Goal: Task Accomplishment & Management: Manage account settings

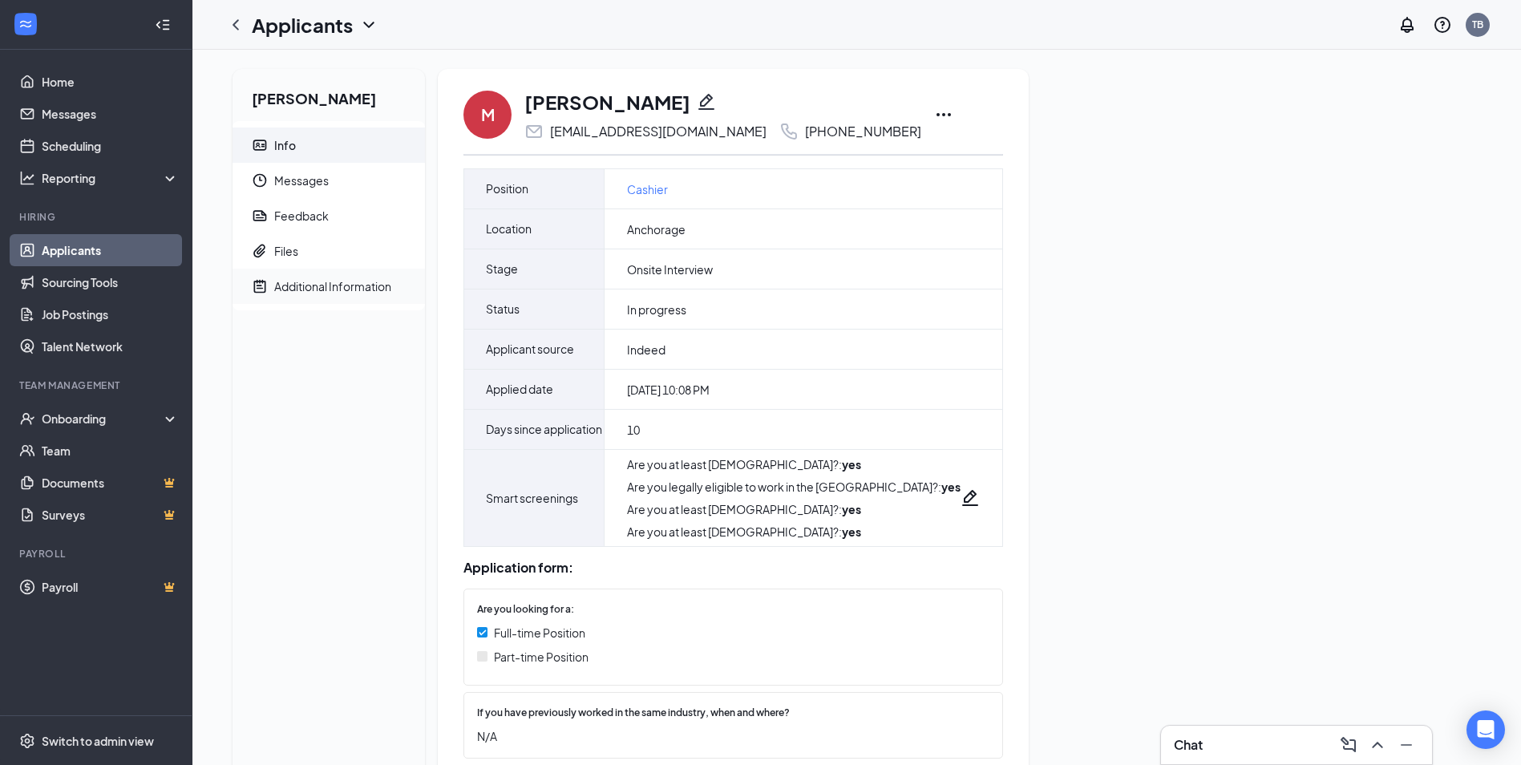
click at [292, 285] on div "Additional Information" at bounding box center [332, 286] width 117 height 16
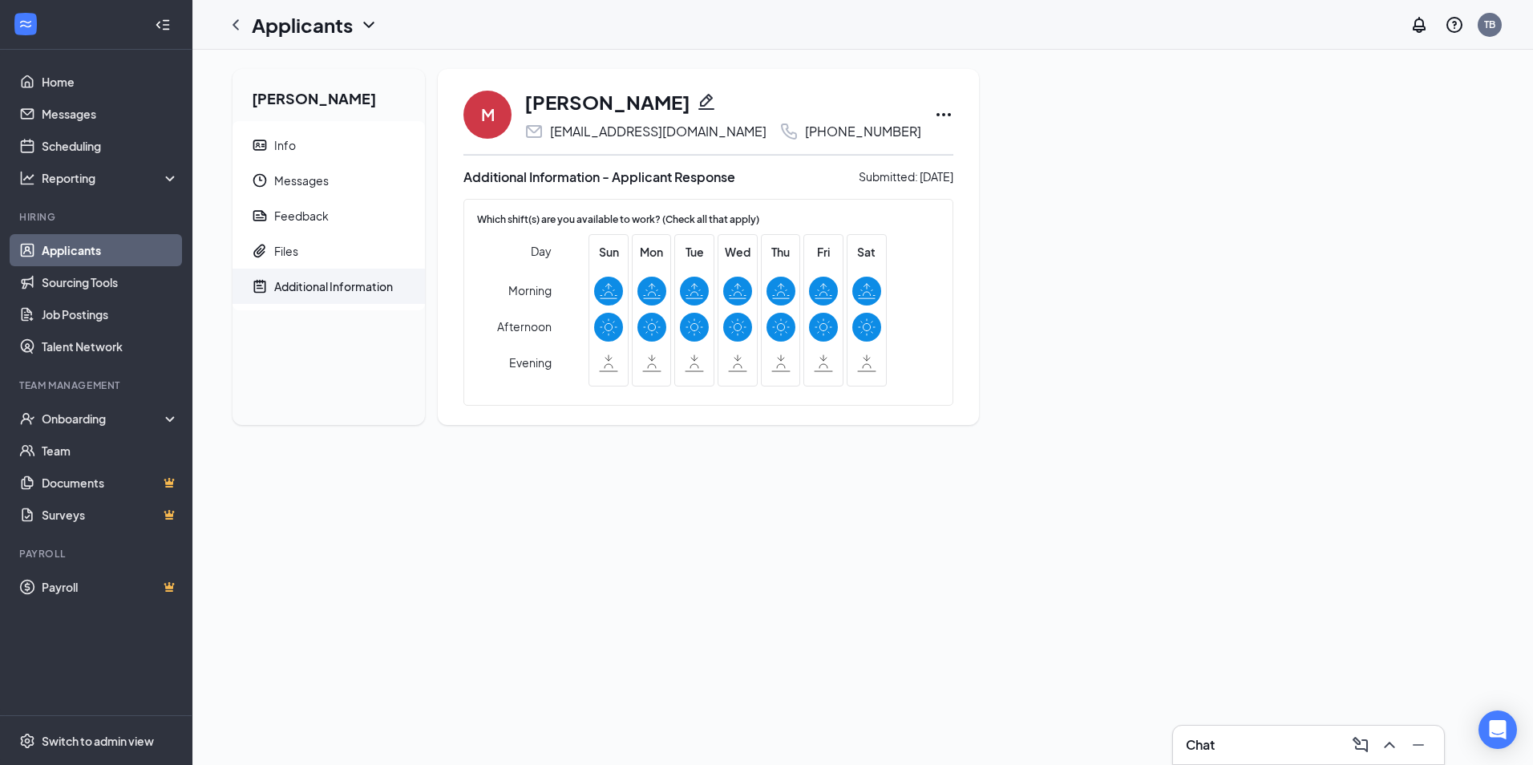
click at [70, 255] on link "Applicants" at bounding box center [110, 250] width 137 height 32
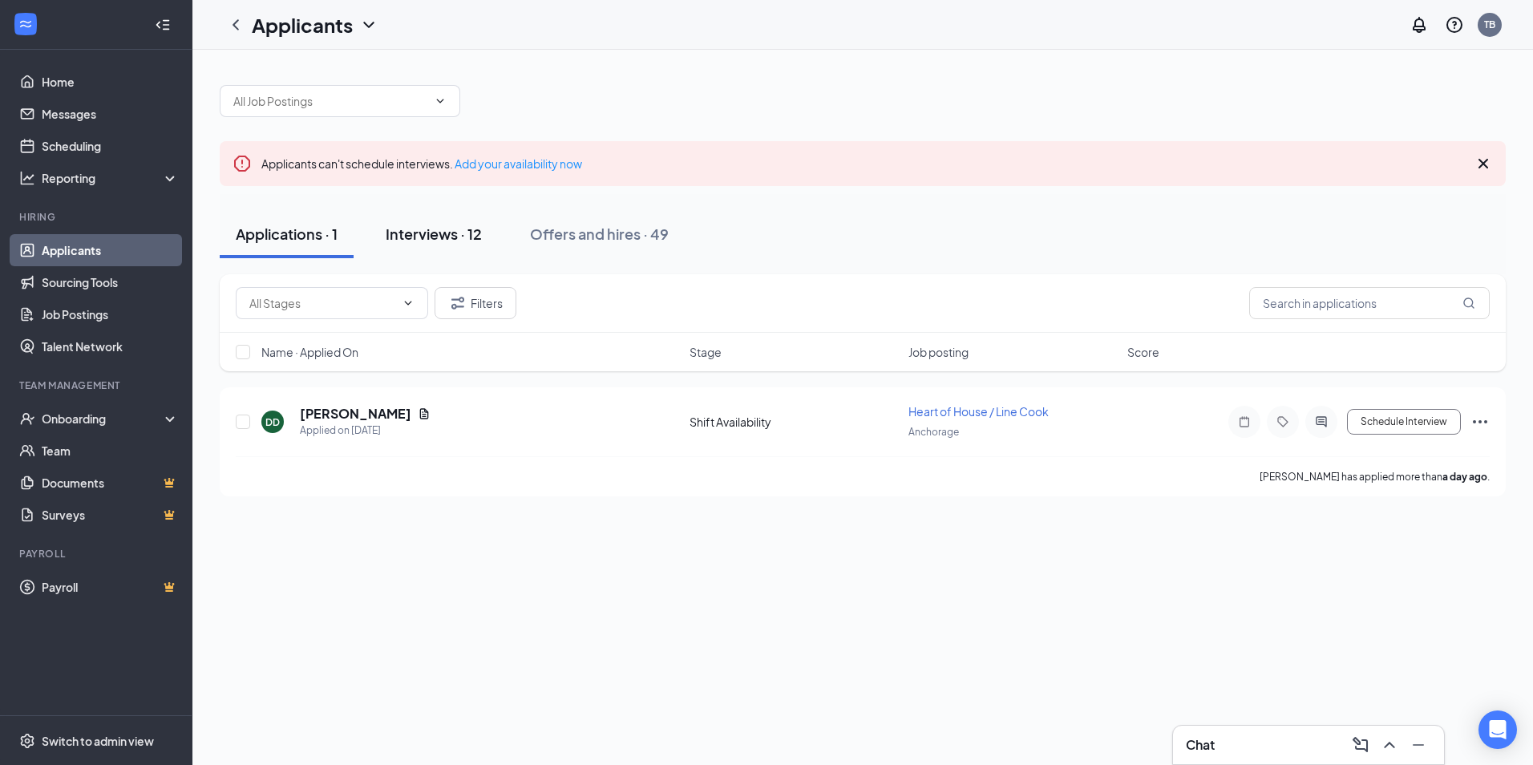
click at [436, 236] on div "Interviews · 12" at bounding box center [434, 234] width 96 height 20
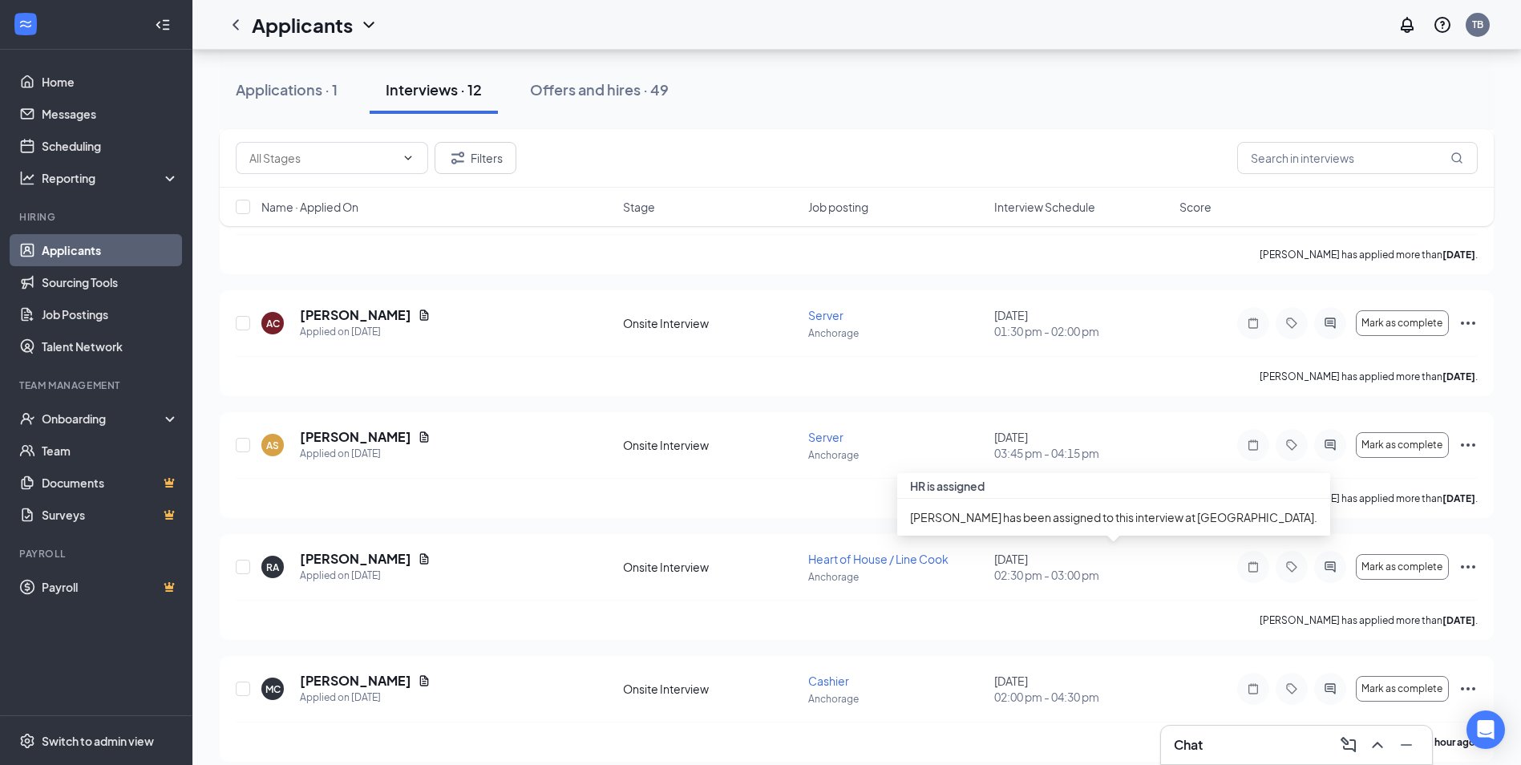
scroll to position [1088, 0]
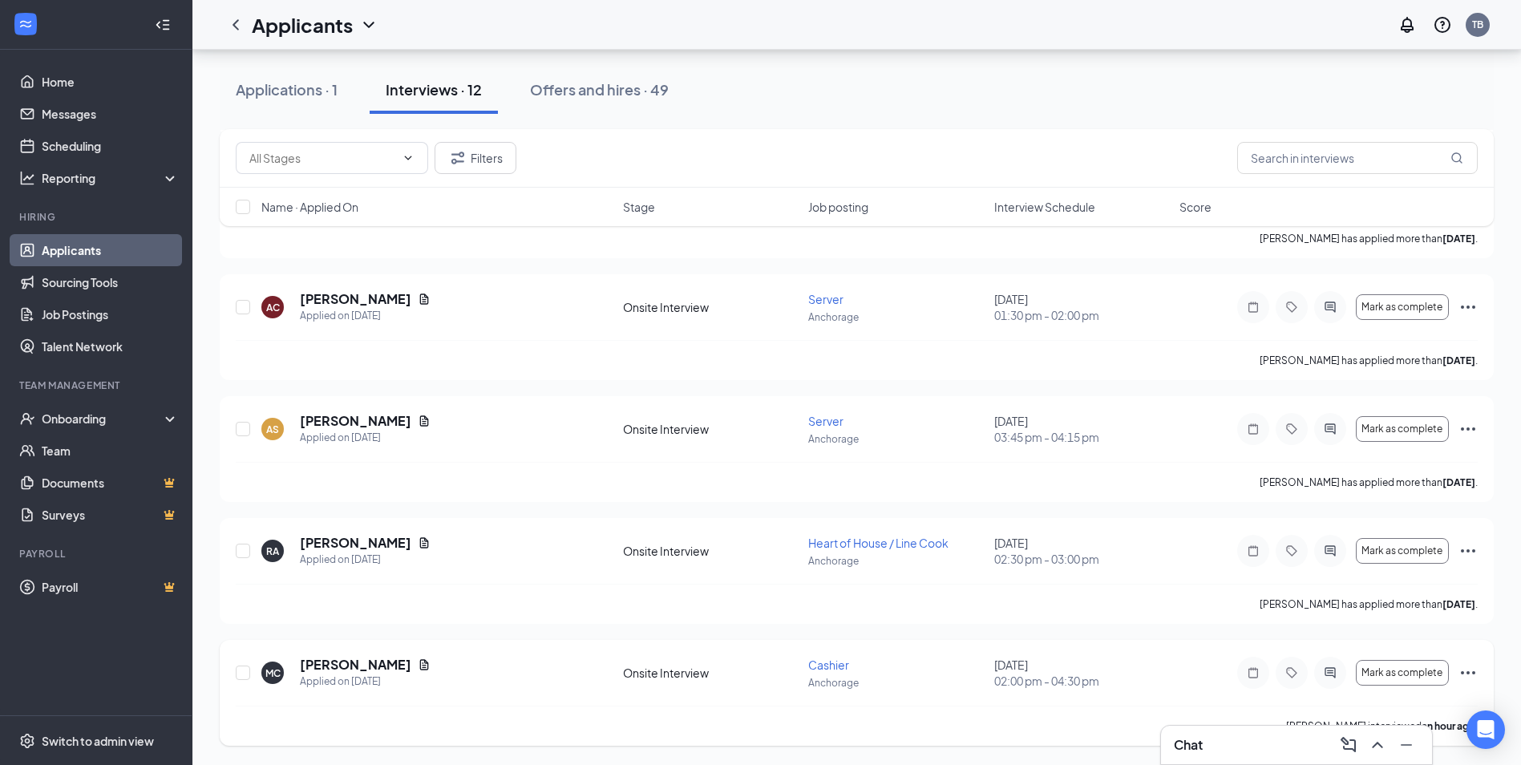
click at [1468, 671] on icon "Ellipses" at bounding box center [1467, 672] width 19 height 19
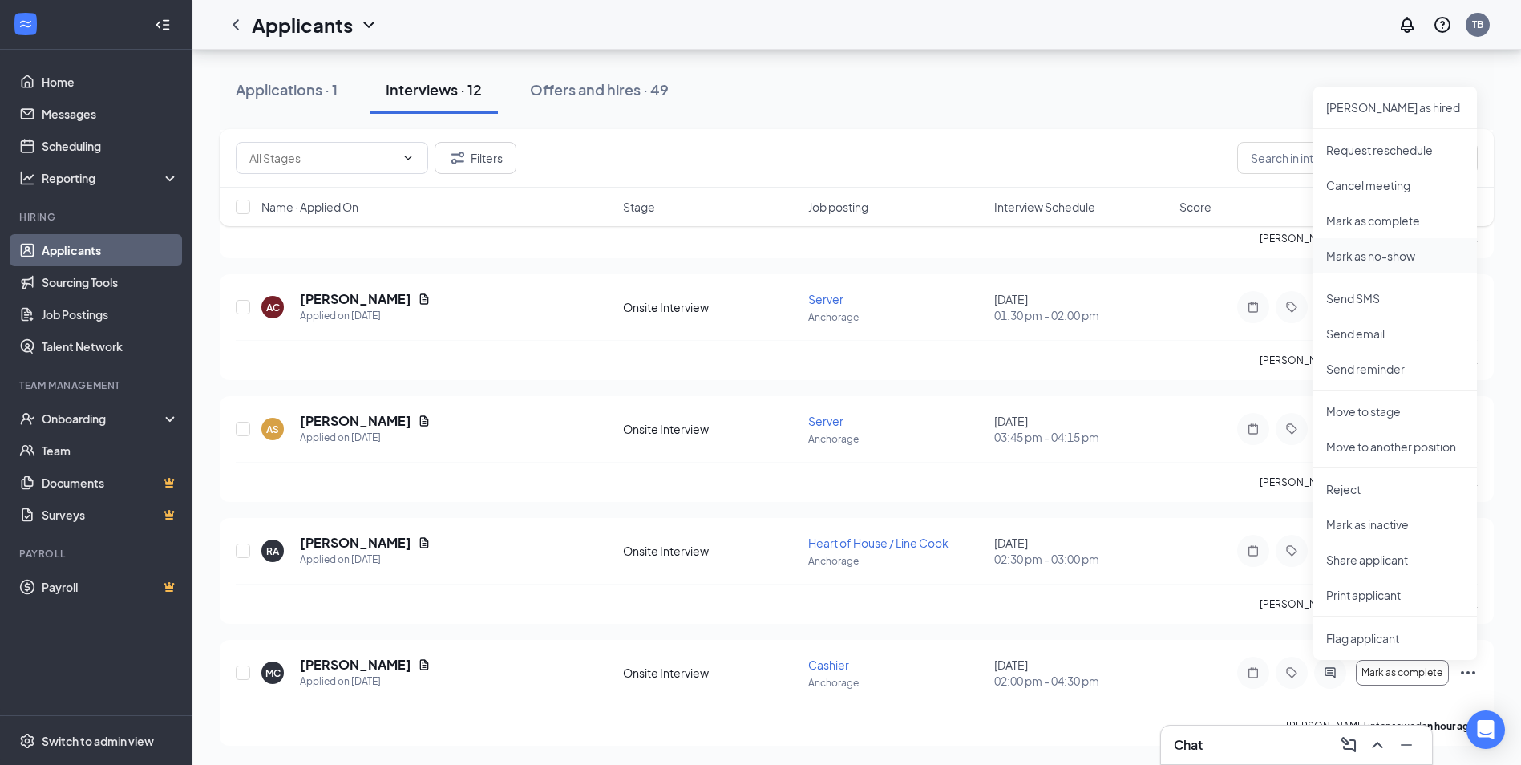
click at [1378, 254] on p "Mark as no-show" at bounding box center [1395, 256] width 138 height 16
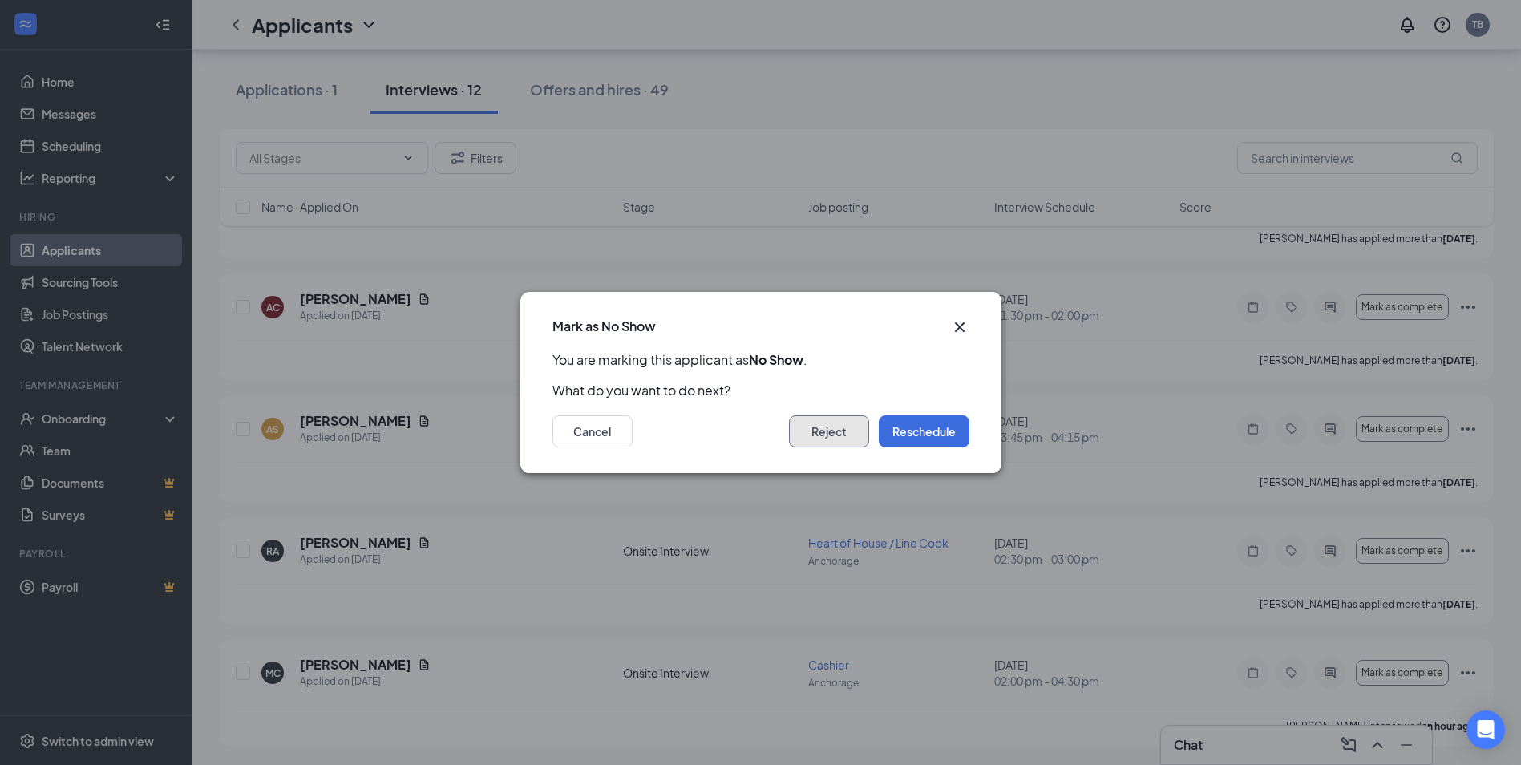
click at [826, 436] on button "Reject" at bounding box center [829, 431] width 80 height 32
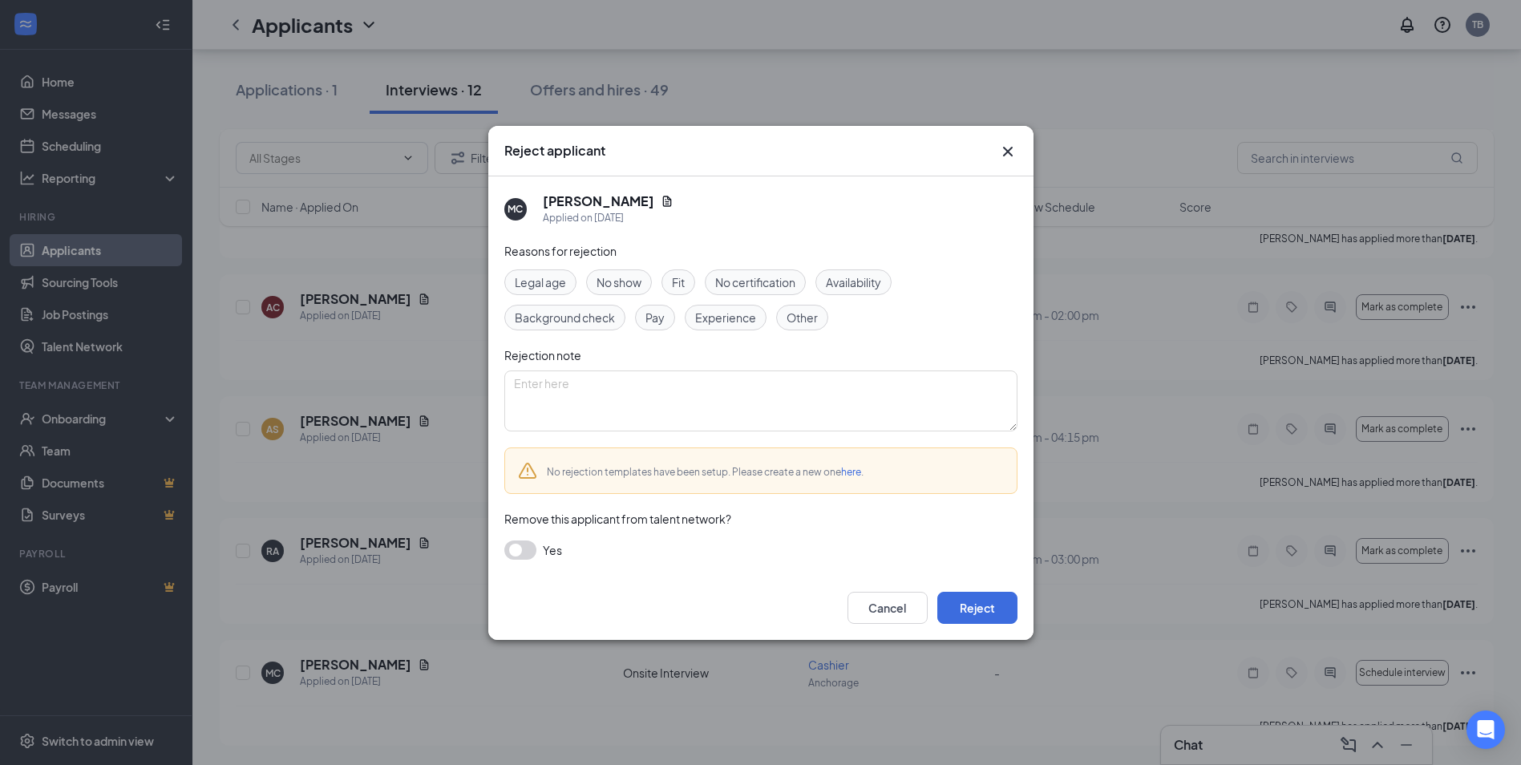
click at [625, 287] on span "No show" at bounding box center [618, 282] width 45 height 18
click at [972, 606] on button "Reject" at bounding box center [977, 608] width 80 height 32
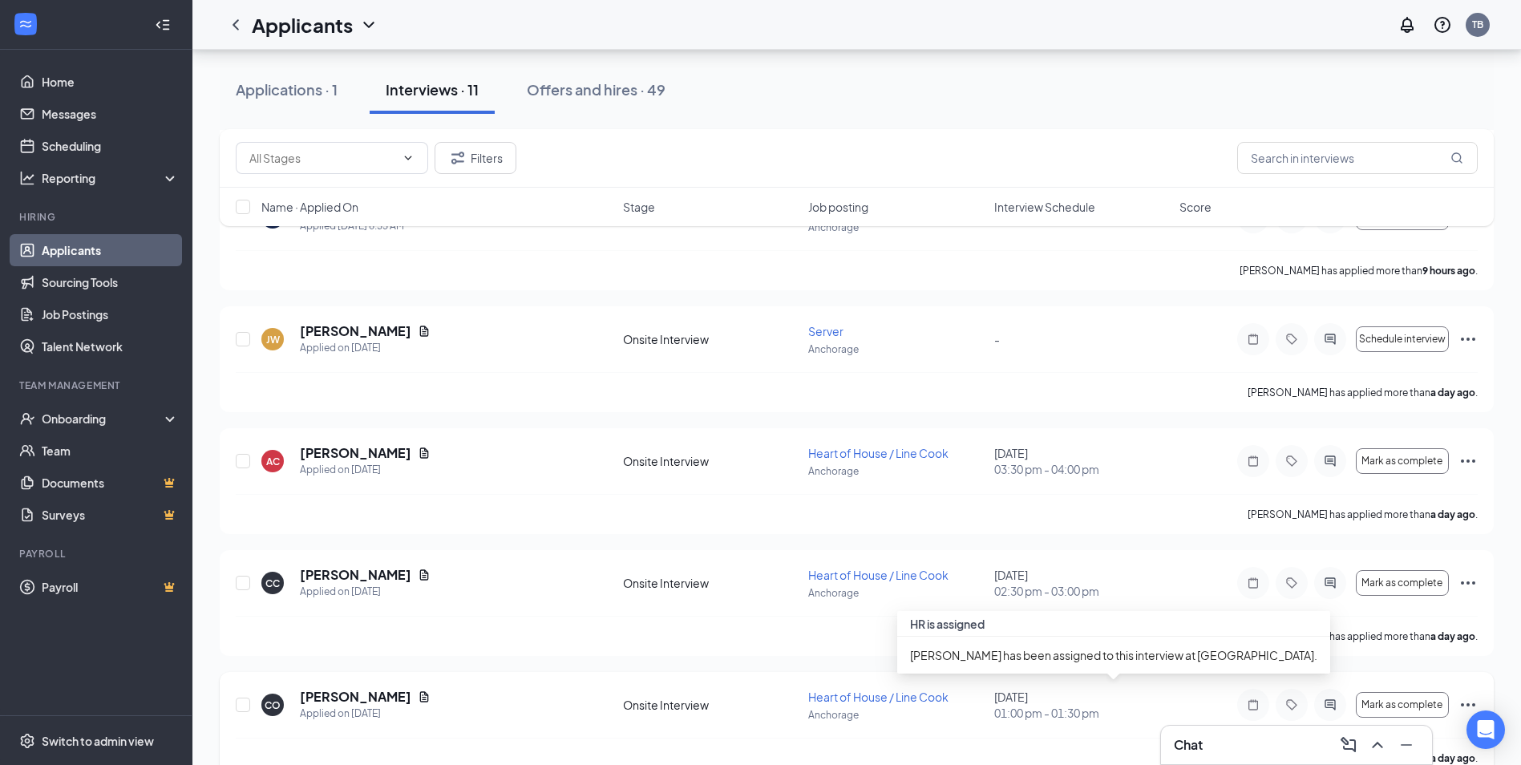
scroll to position [245, 0]
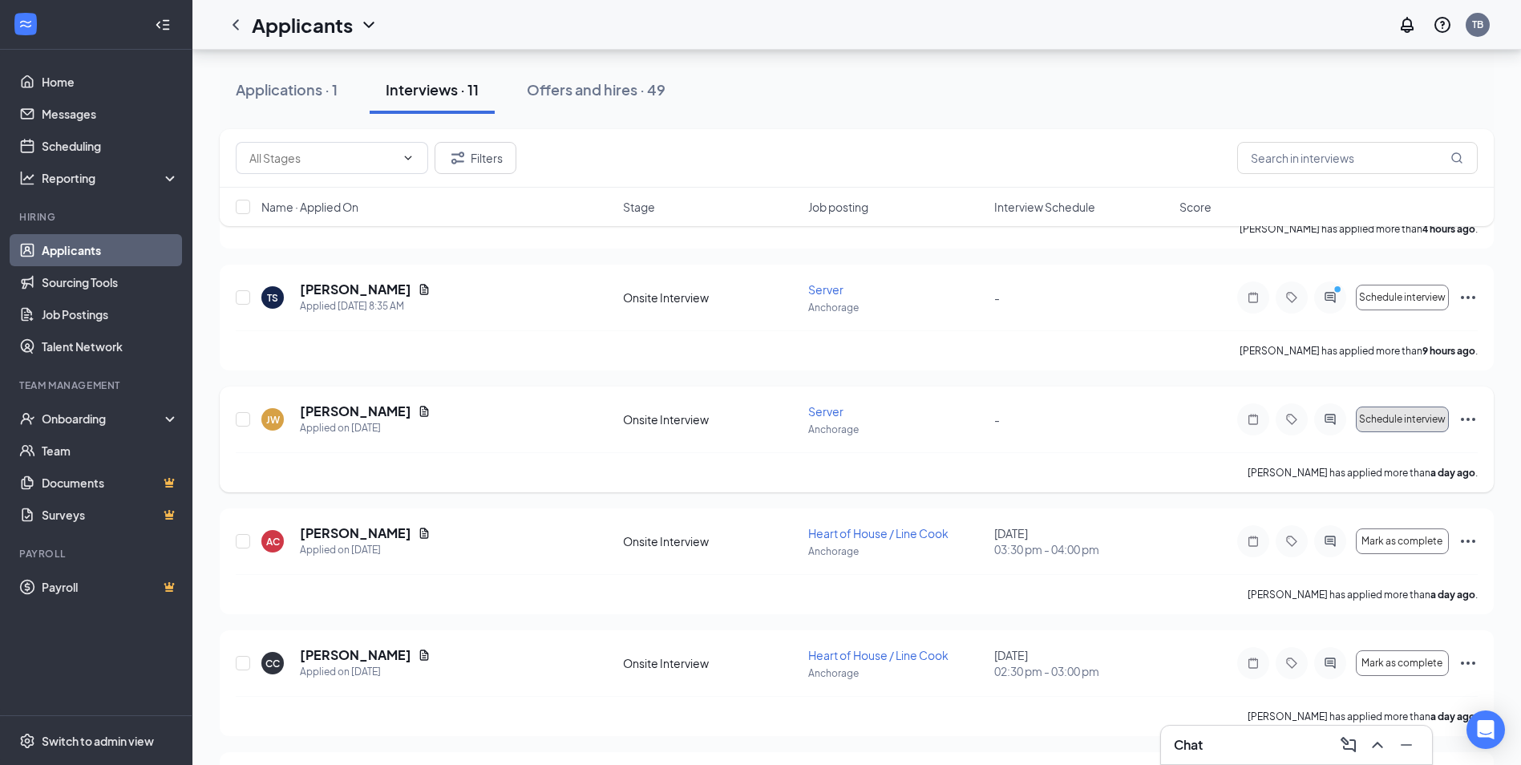
click at [1417, 417] on span "Schedule interview" at bounding box center [1402, 419] width 87 height 11
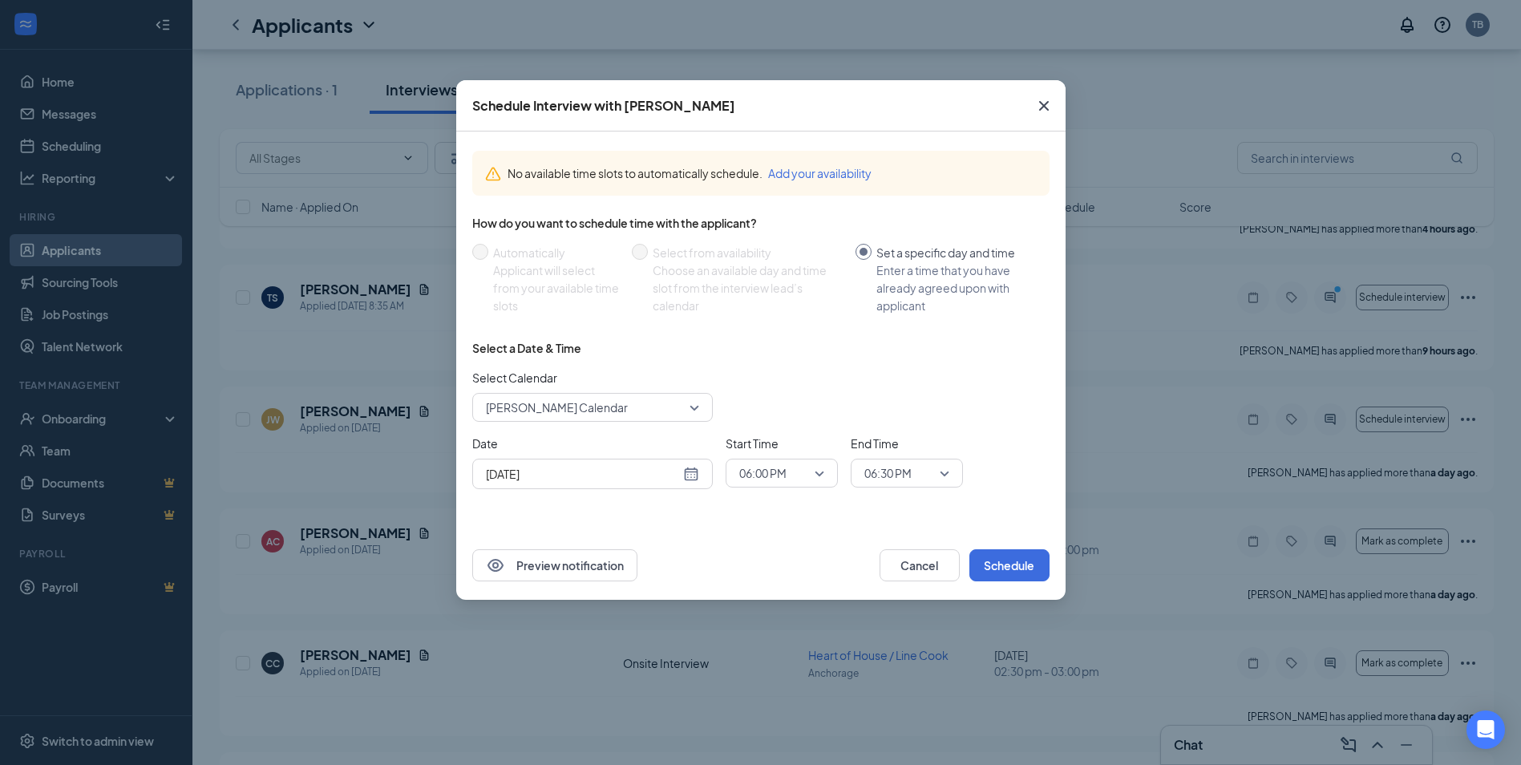
click at [688, 475] on div "[DATE]" at bounding box center [592, 474] width 213 height 18
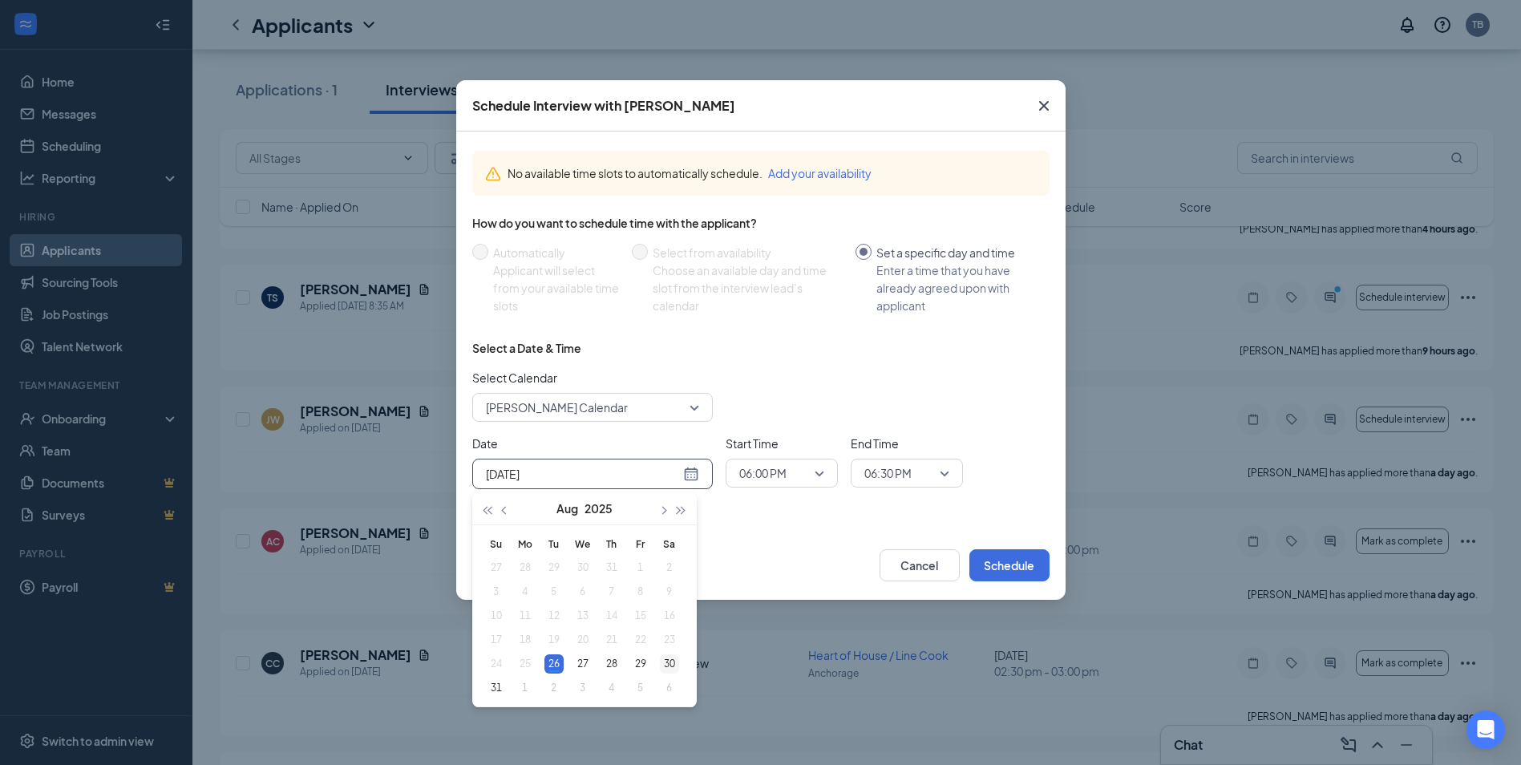
type input "[DATE]"
click at [670, 663] on div "30" at bounding box center [669, 663] width 19 height 19
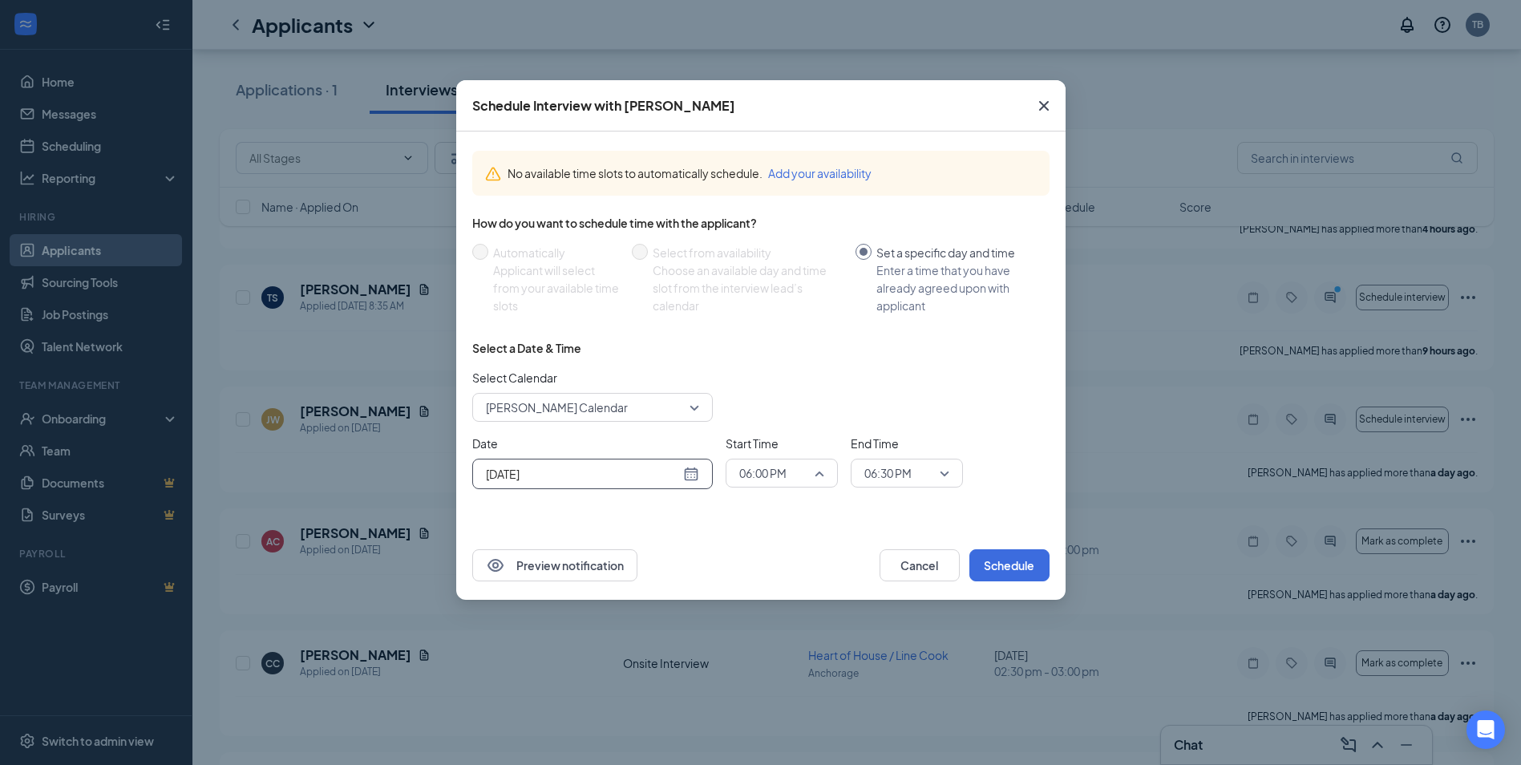
click at [809, 472] on span "06:00 PM" at bounding box center [774, 473] width 71 height 24
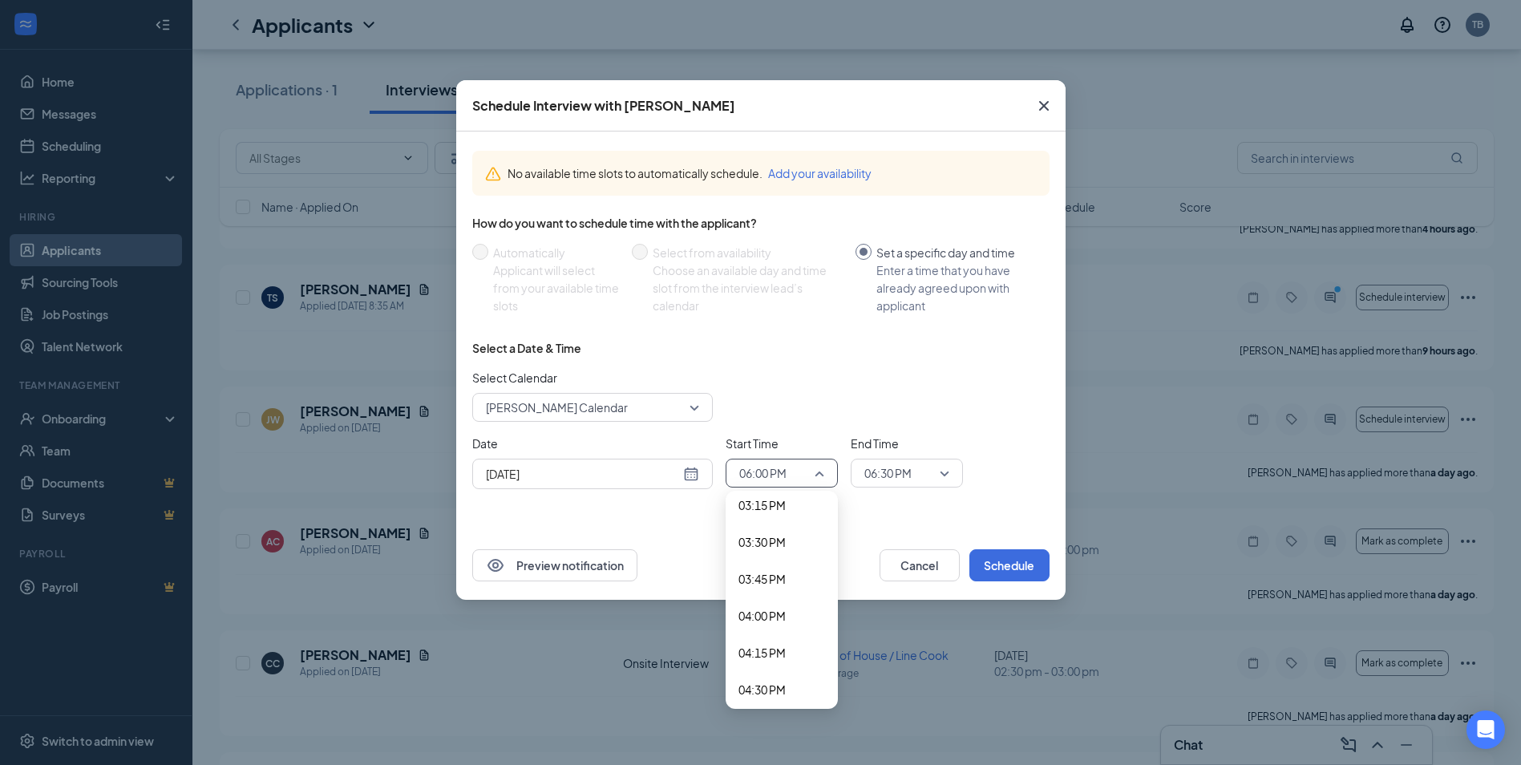
scroll to position [2248, 0]
drag, startPoint x: 759, startPoint y: 624, endPoint x: 822, endPoint y: 580, distance: 76.5
click at [760, 623] on span "04:00 PM" at bounding box center [761, 628] width 47 height 18
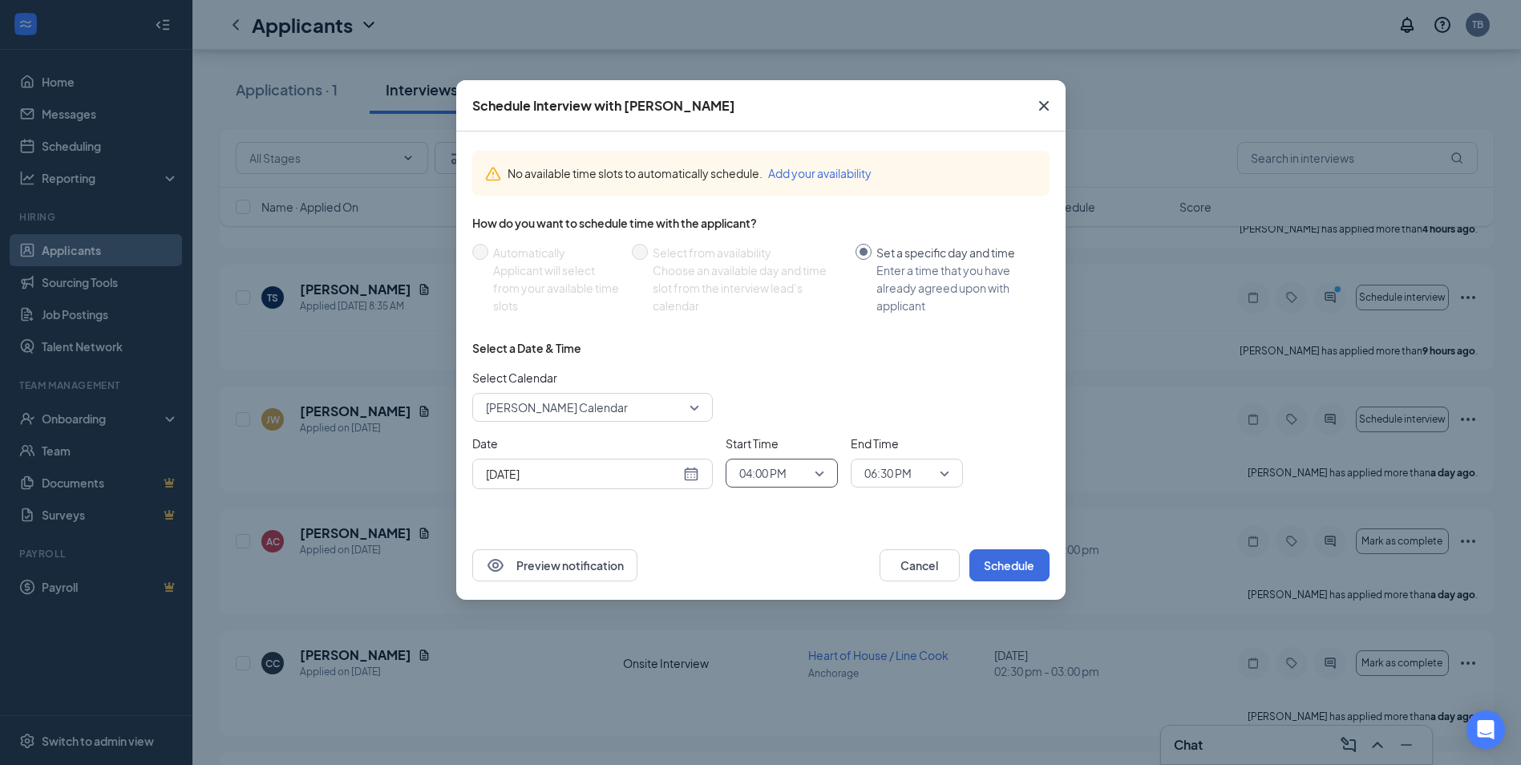
click at [945, 474] on span "06:30 PM" at bounding box center [906, 473] width 85 height 24
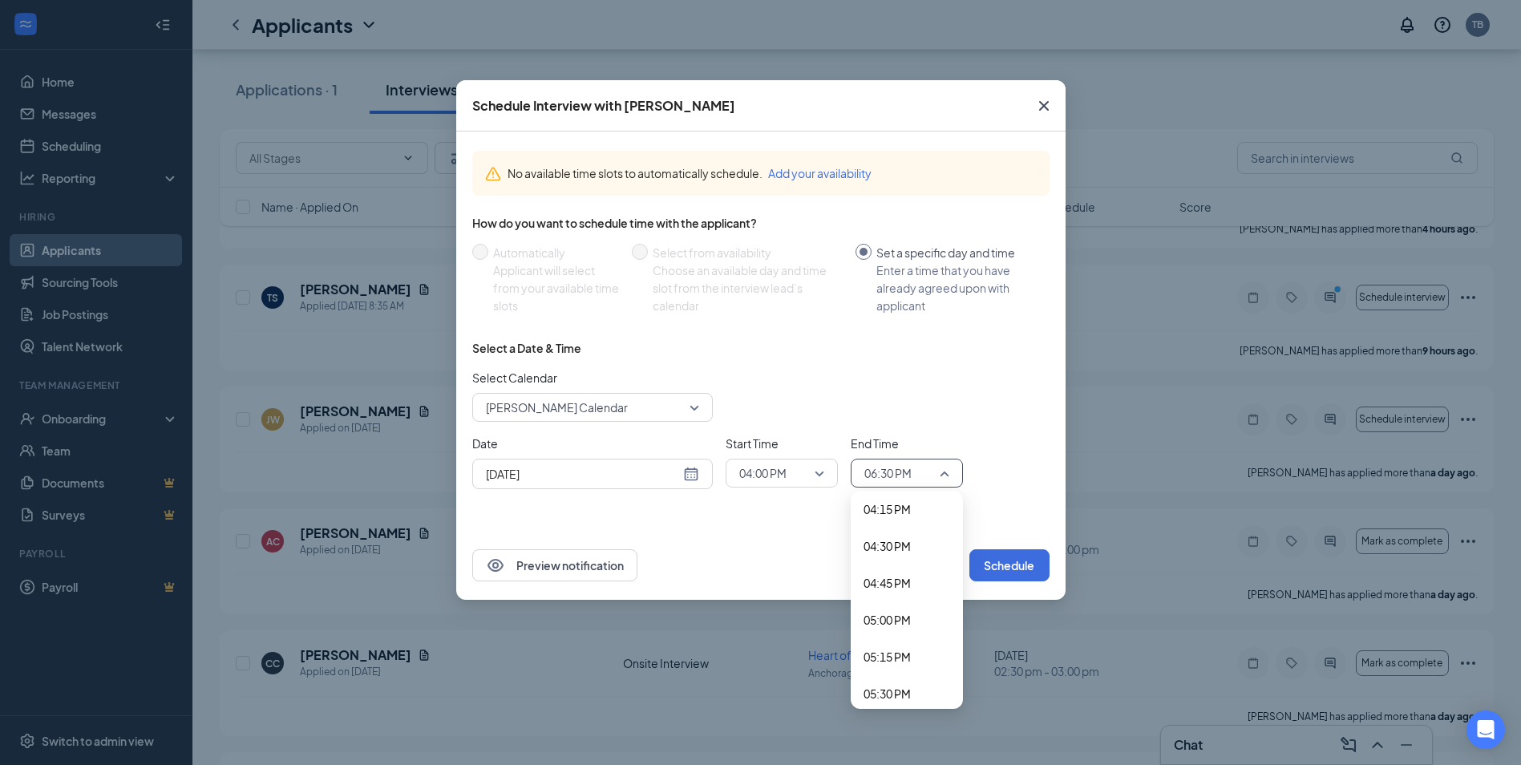
scroll to position [2402, 0]
click at [898, 545] on span "04:30 PM" at bounding box center [886, 548] width 47 height 18
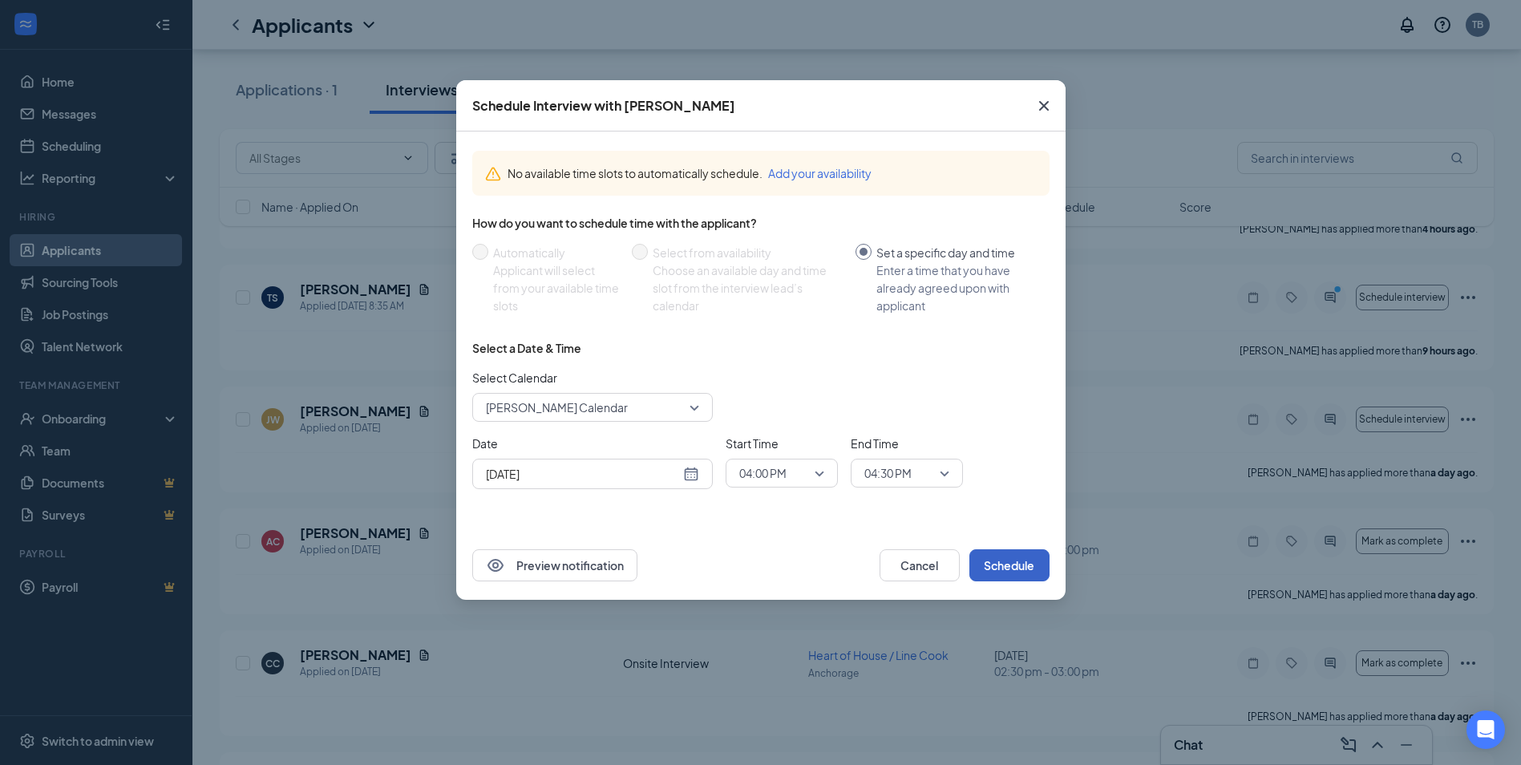
click at [1018, 568] on button "Schedule" at bounding box center [1009, 565] width 80 height 32
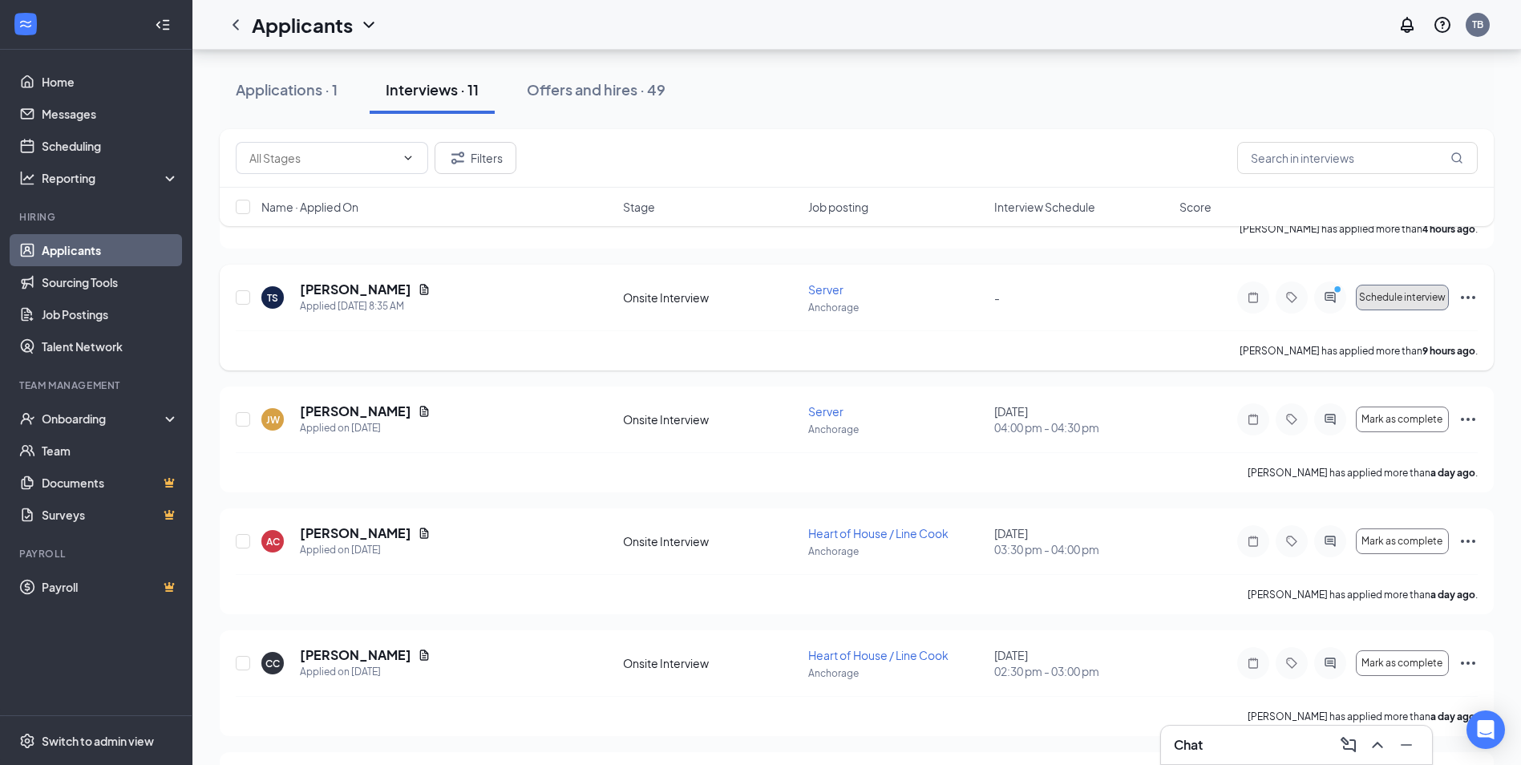
click at [1397, 297] on span "Schedule interview" at bounding box center [1402, 297] width 87 height 11
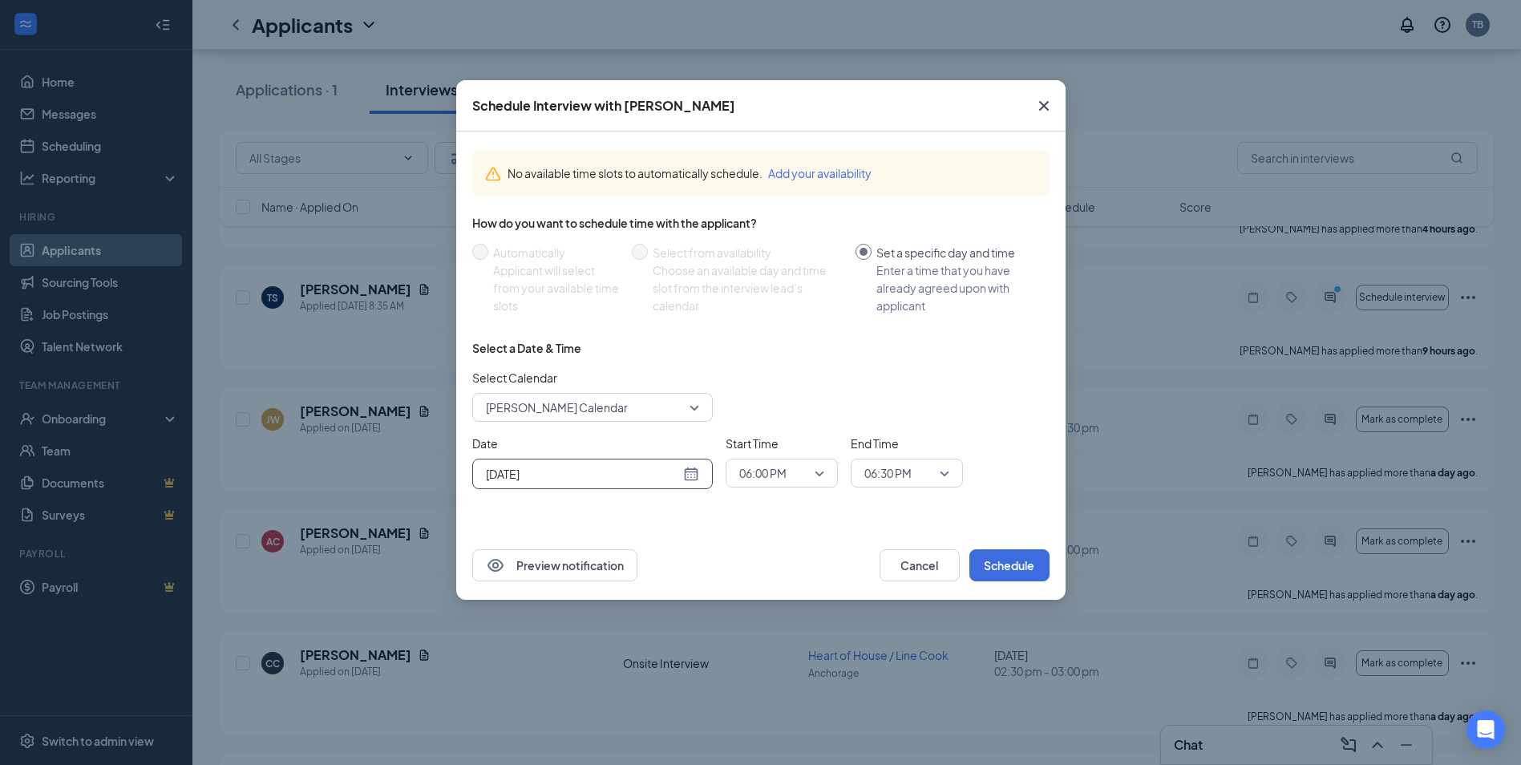
click at [692, 471] on div "[DATE]" at bounding box center [592, 474] width 213 height 18
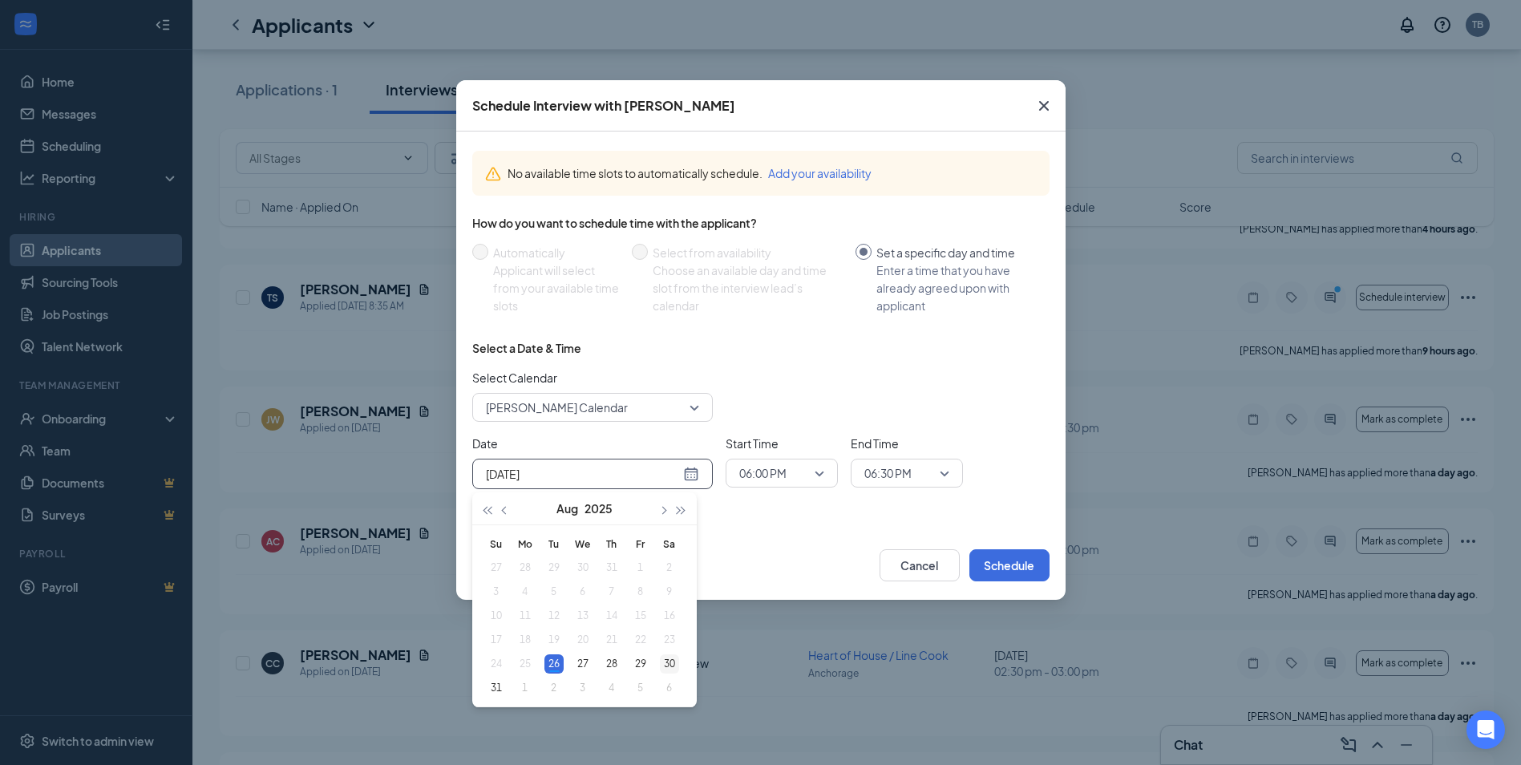
type input "[DATE]"
click at [669, 661] on div "30" at bounding box center [669, 663] width 19 height 19
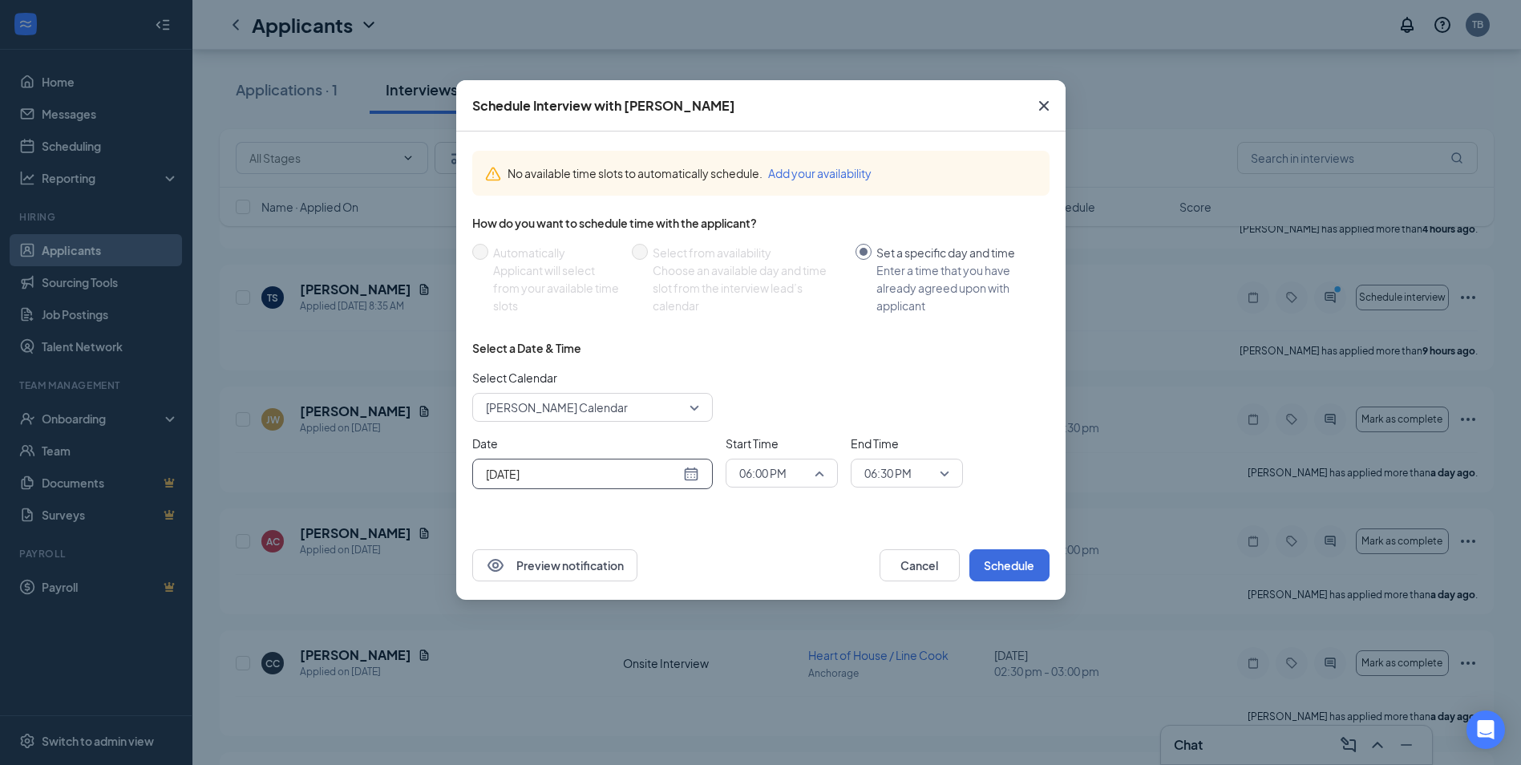
click at [821, 471] on span "06:00 PM" at bounding box center [781, 473] width 85 height 24
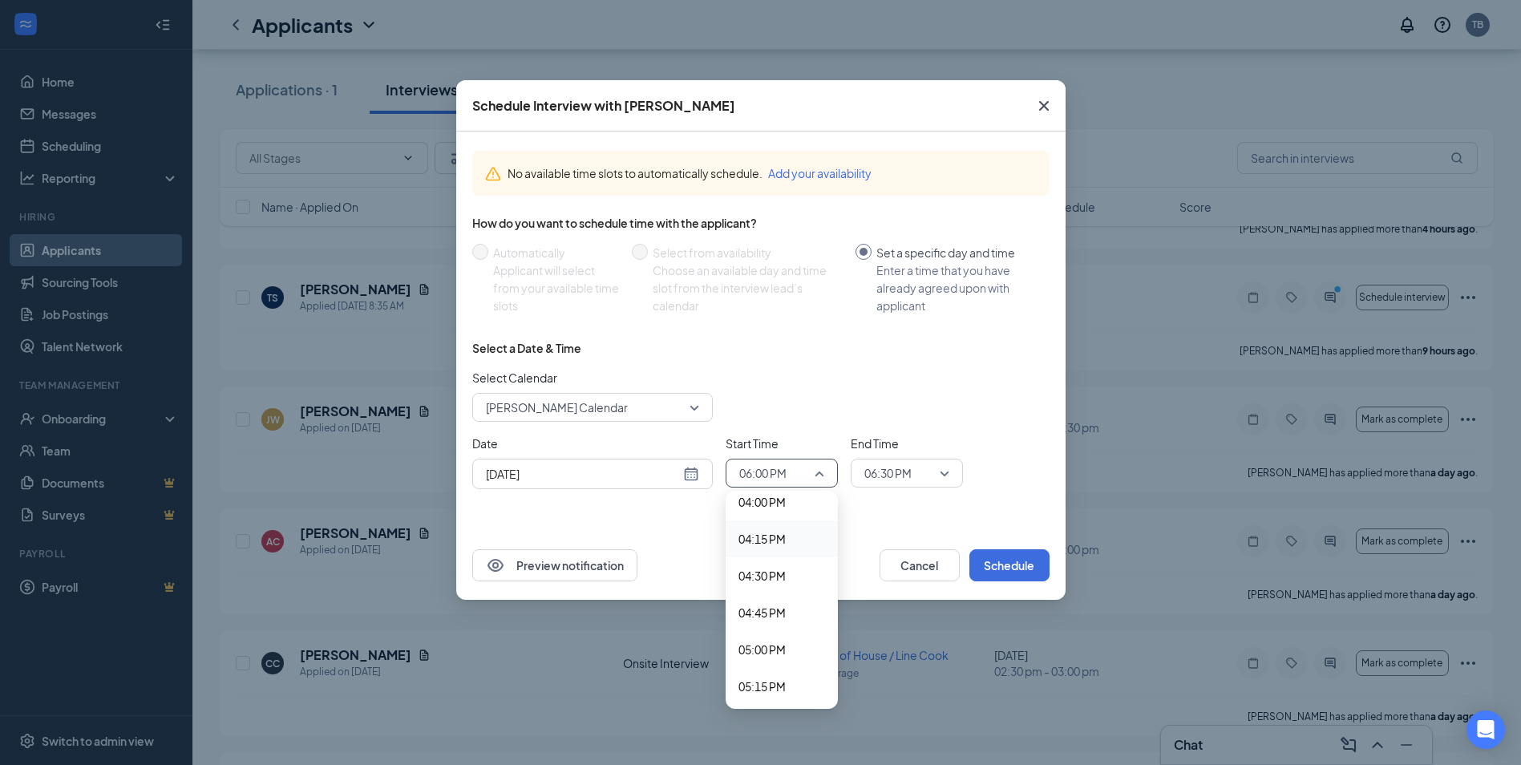
scroll to position [2408, 0]
click at [764, 543] on span "04:30 PM" at bounding box center [761, 541] width 47 height 18
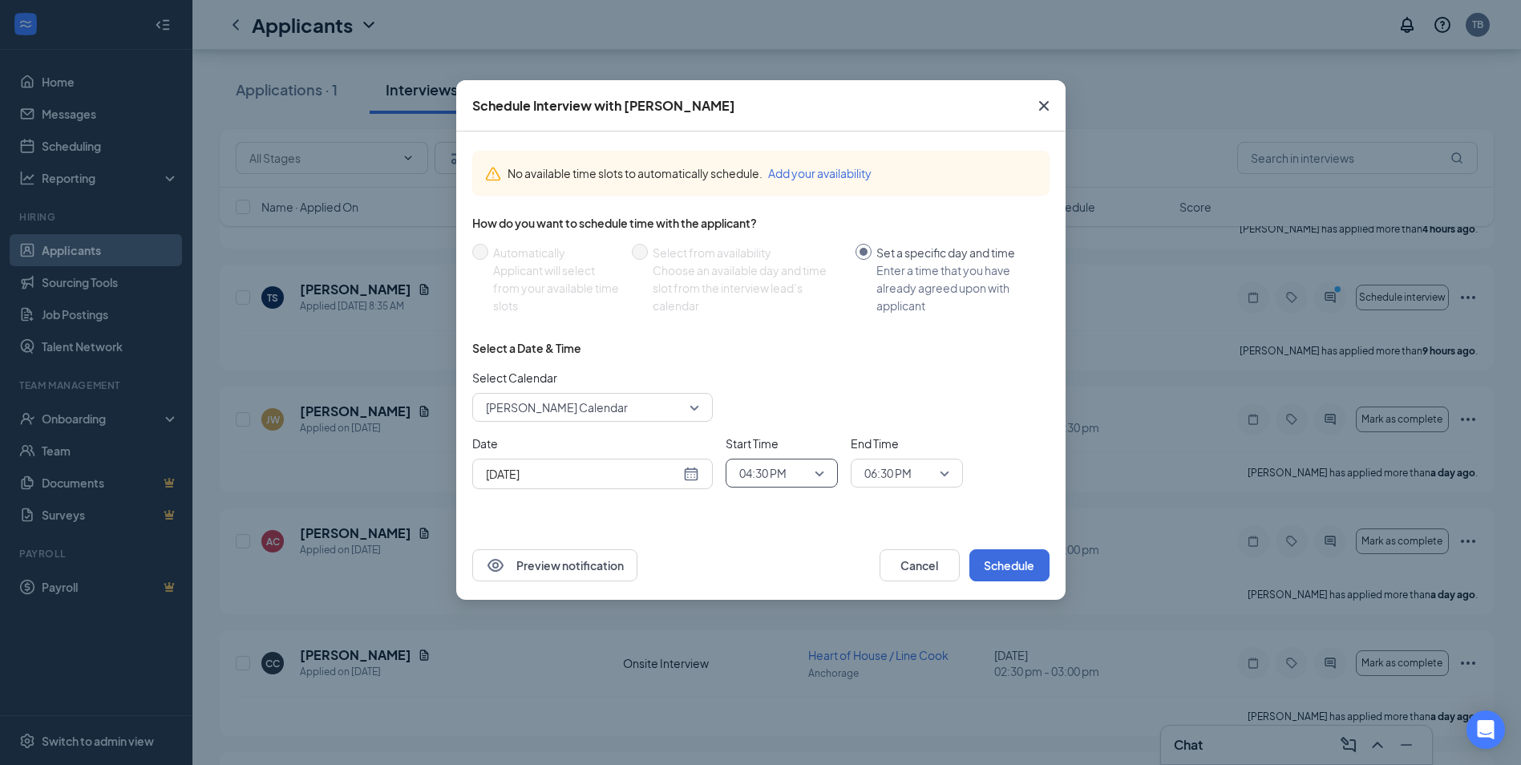
click at [945, 472] on span "06:30 PM" at bounding box center [906, 473] width 85 height 24
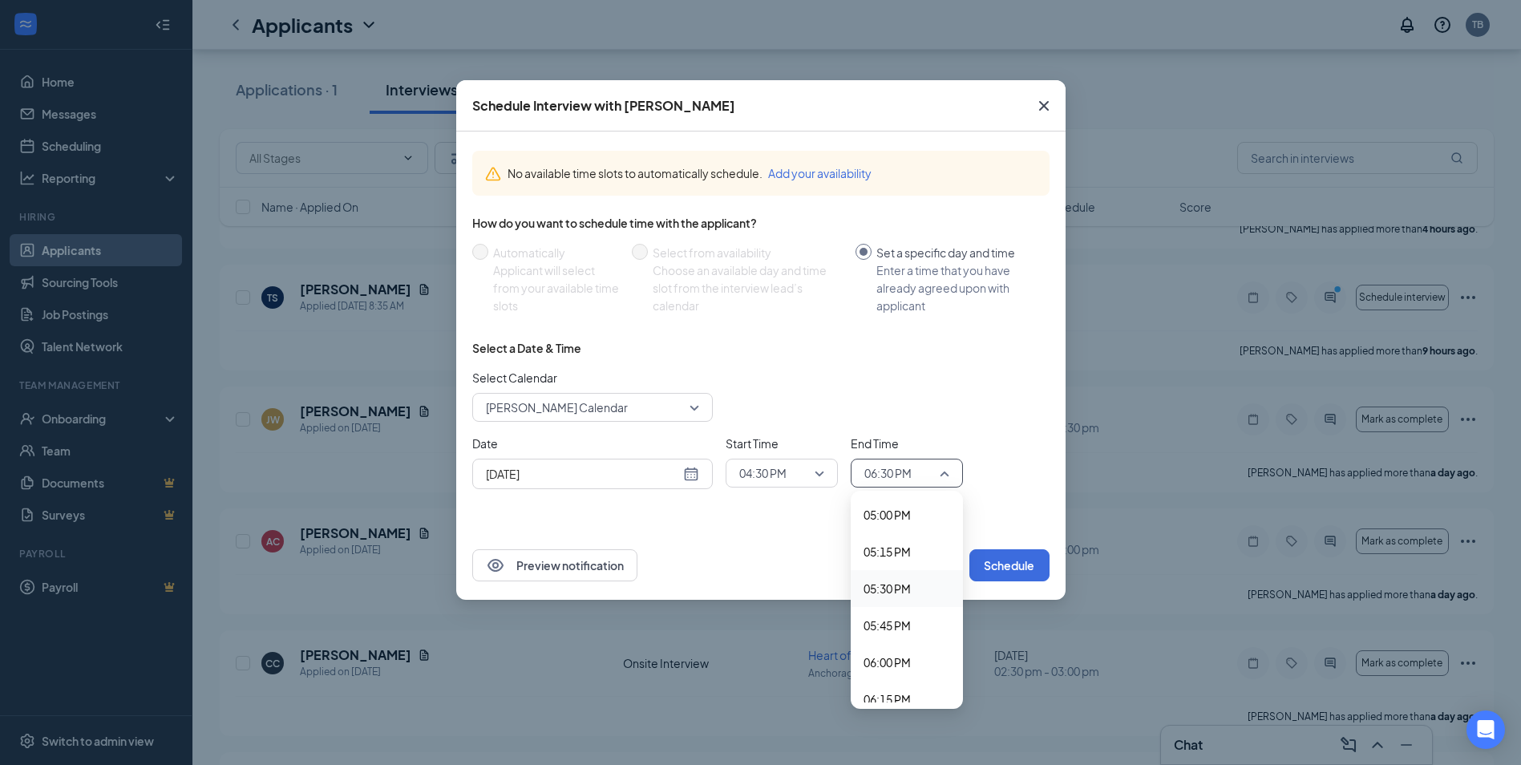
scroll to position [2482, 0]
click at [892, 536] on span "05:00 PM" at bounding box center [886, 541] width 47 height 18
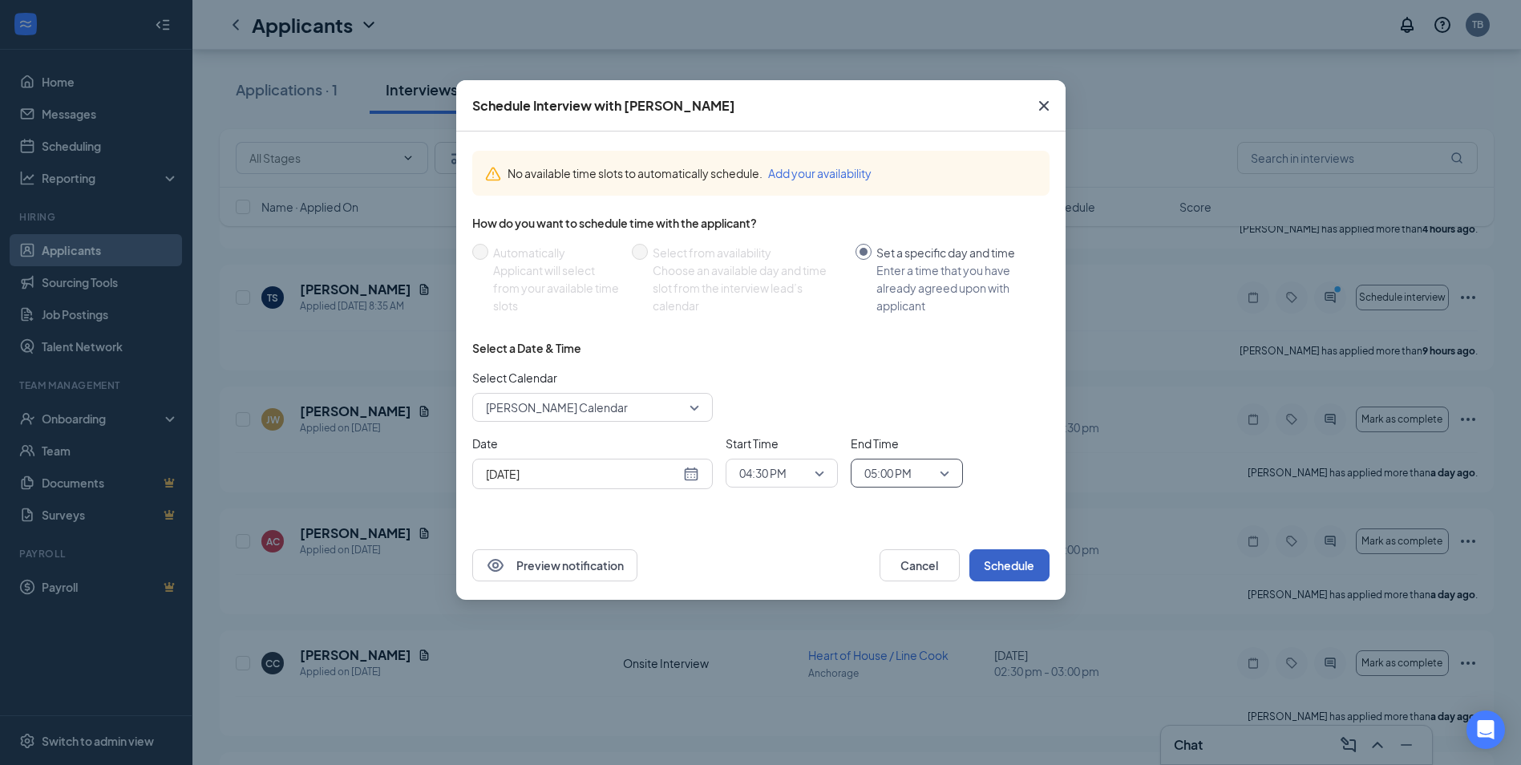
click at [999, 558] on button "Schedule" at bounding box center [1009, 565] width 80 height 32
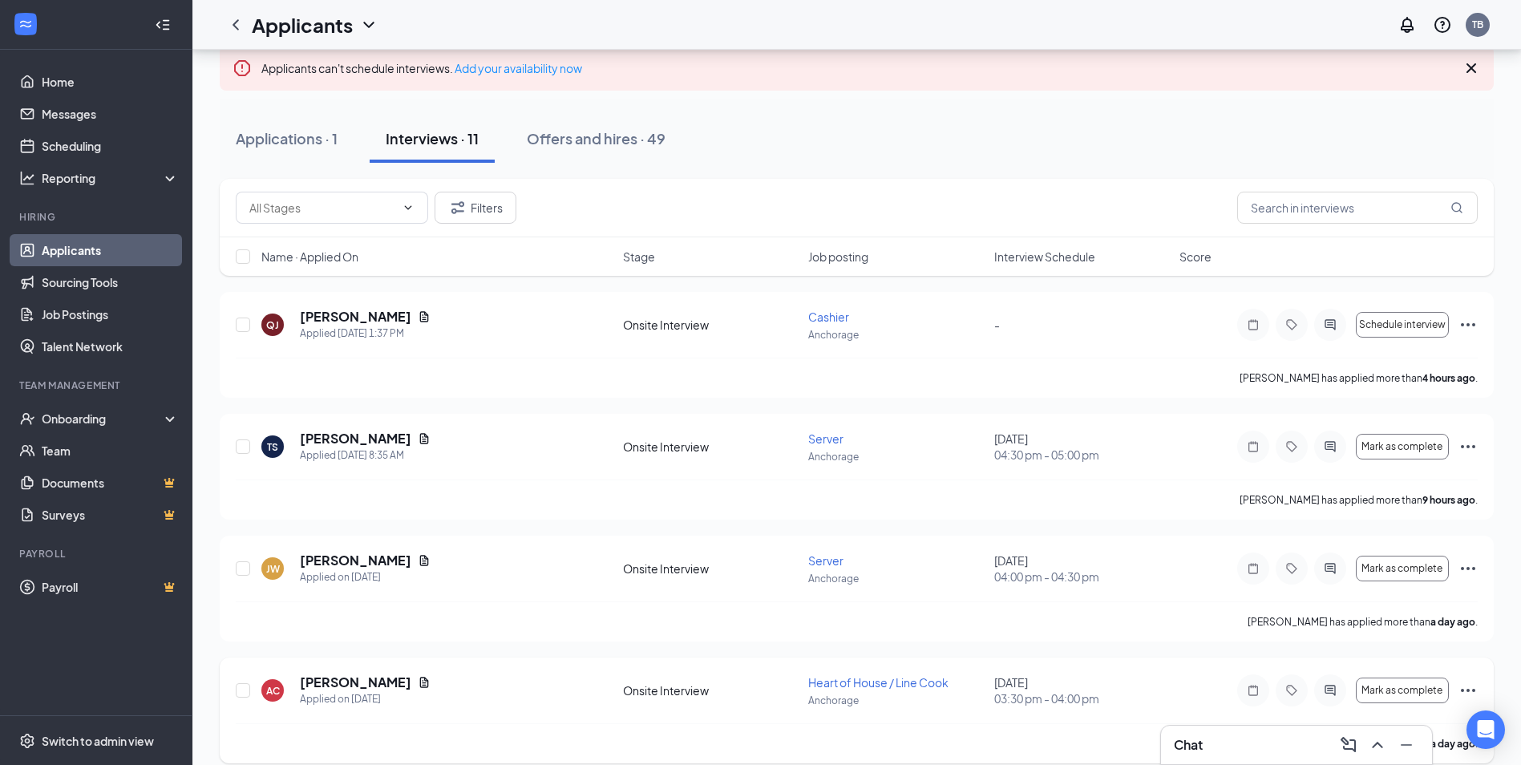
scroll to position [84, 0]
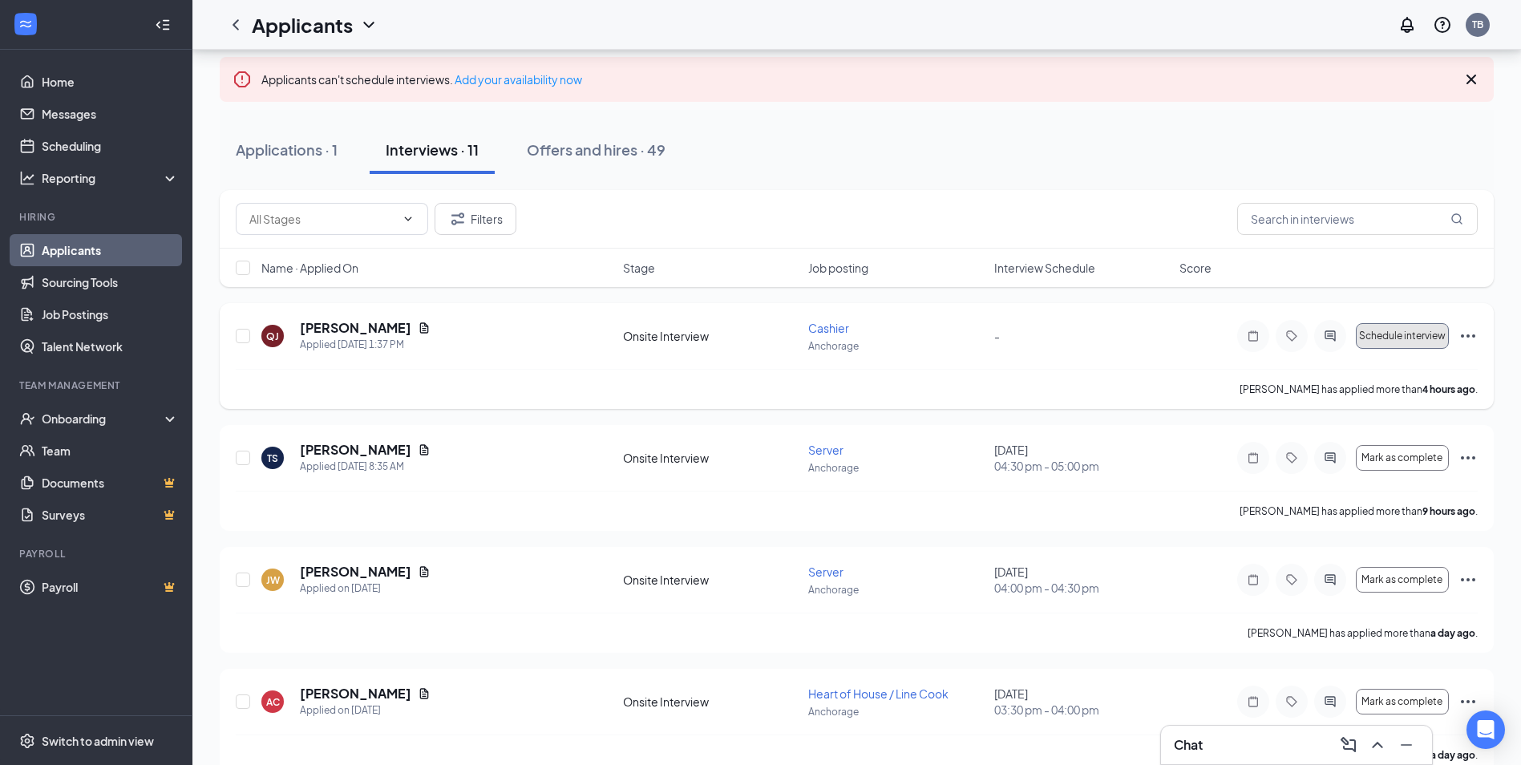
click at [1408, 342] on button "Schedule interview" at bounding box center [1402, 336] width 93 height 26
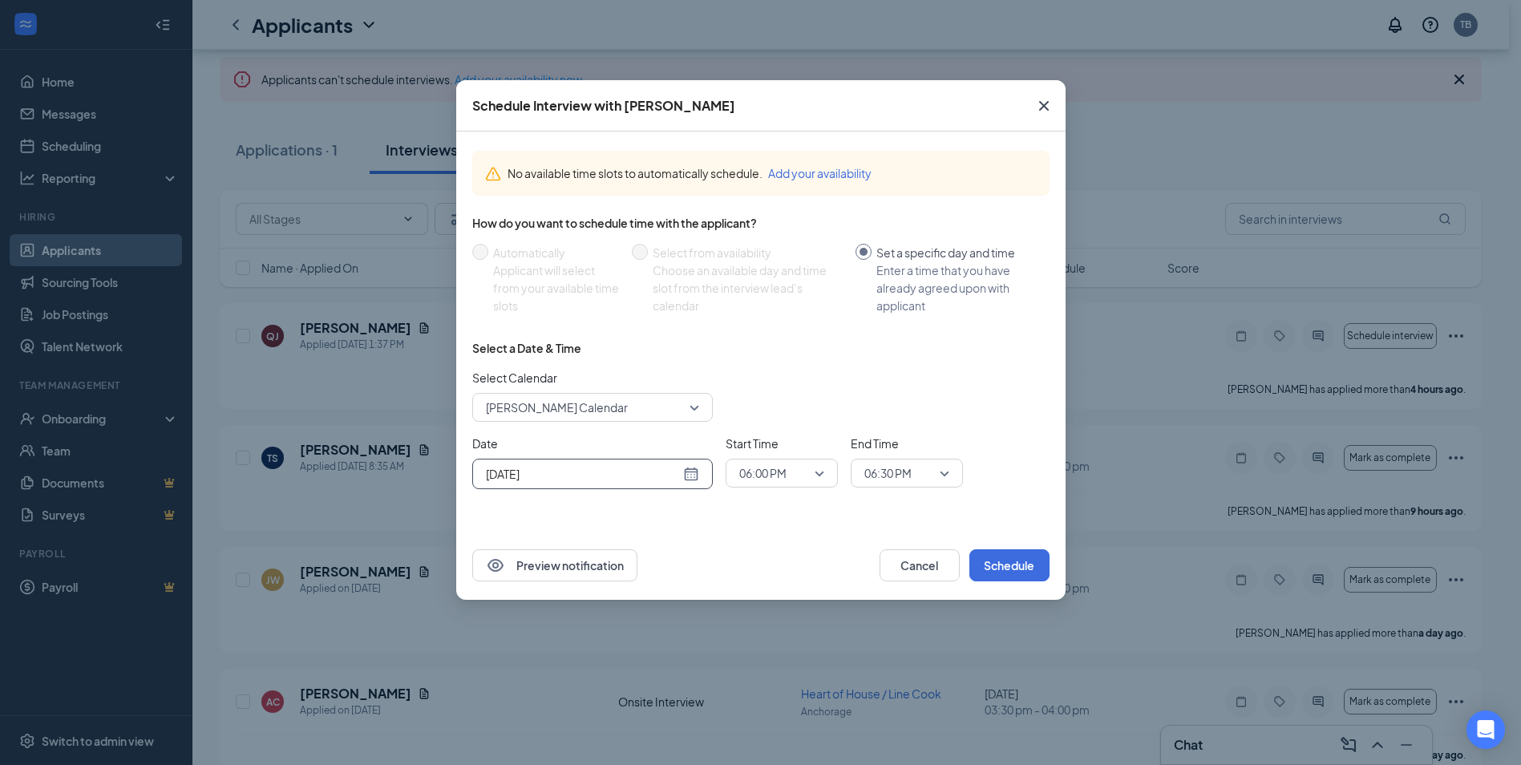
click at [695, 474] on div "[DATE]" at bounding box center [592, 474] width 213 height 18
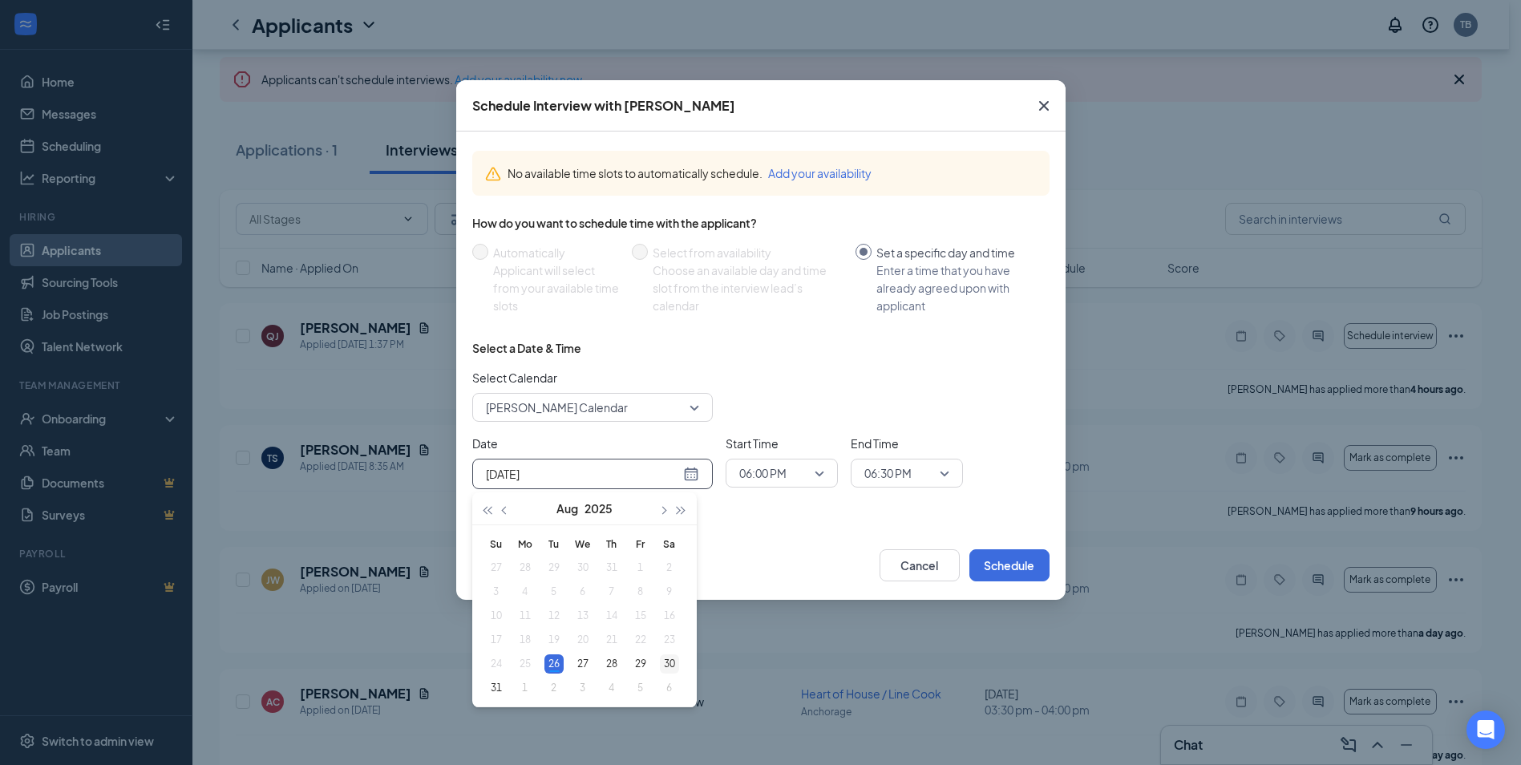
type input "[DATE]"
click at [668, 660] on div "30" at bounding box center [669, 663] width 19 height 19
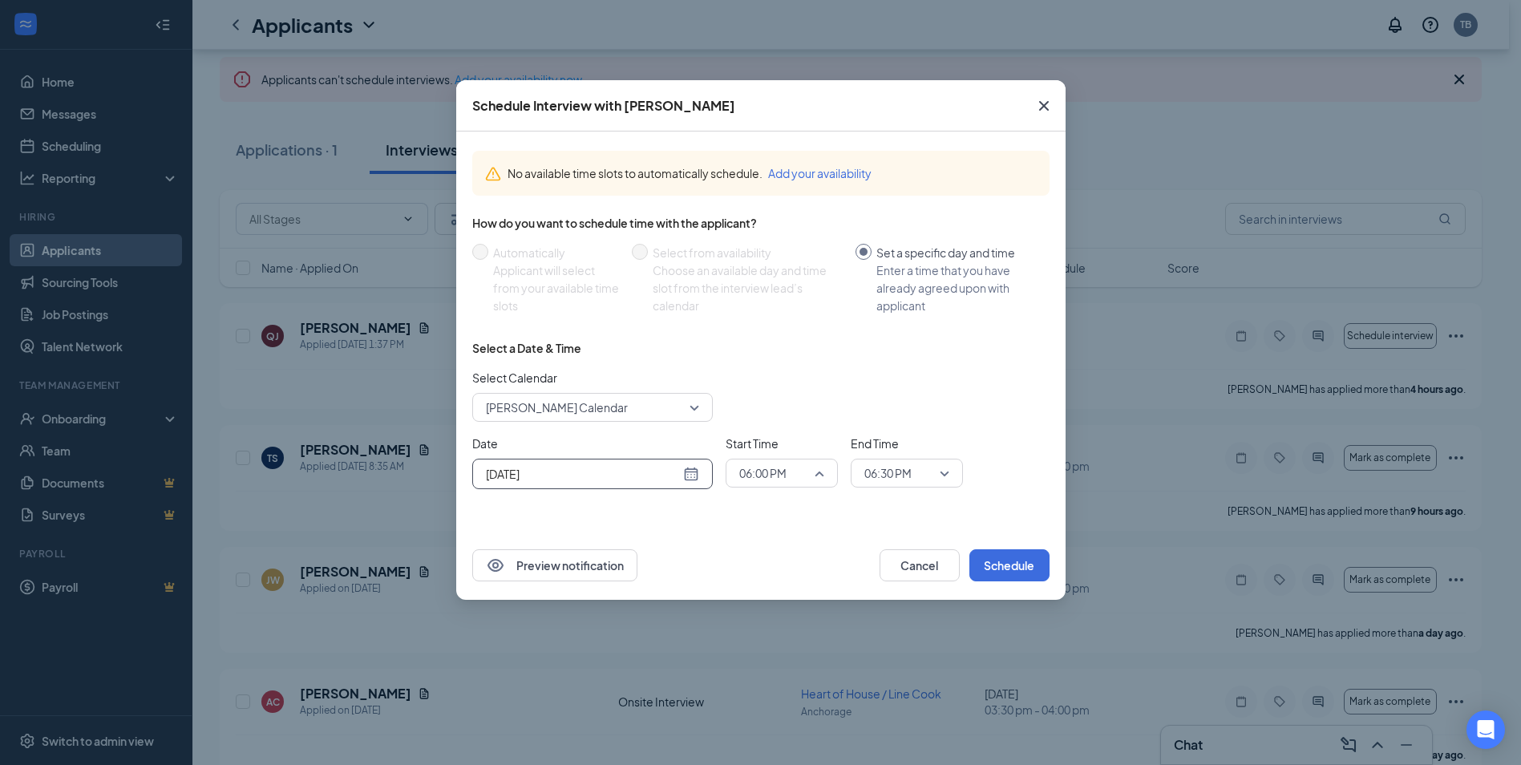
click at [823, 471] on span "06:00 PM" at bounding box center [781, 473] width 85 height 24
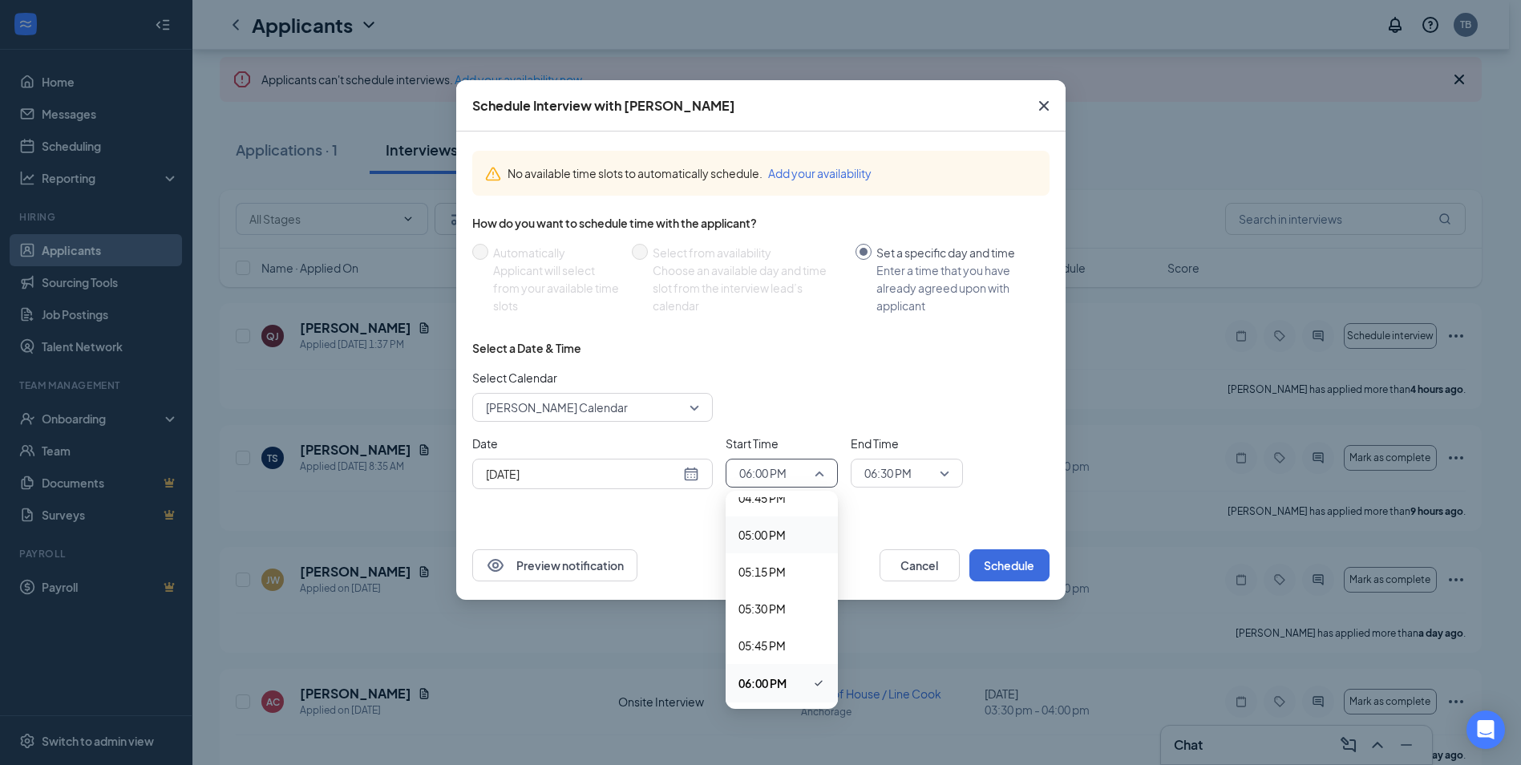
click at [776, 534] on span "05:00 PM" at bounding box center [761, 535] width 47 height 18
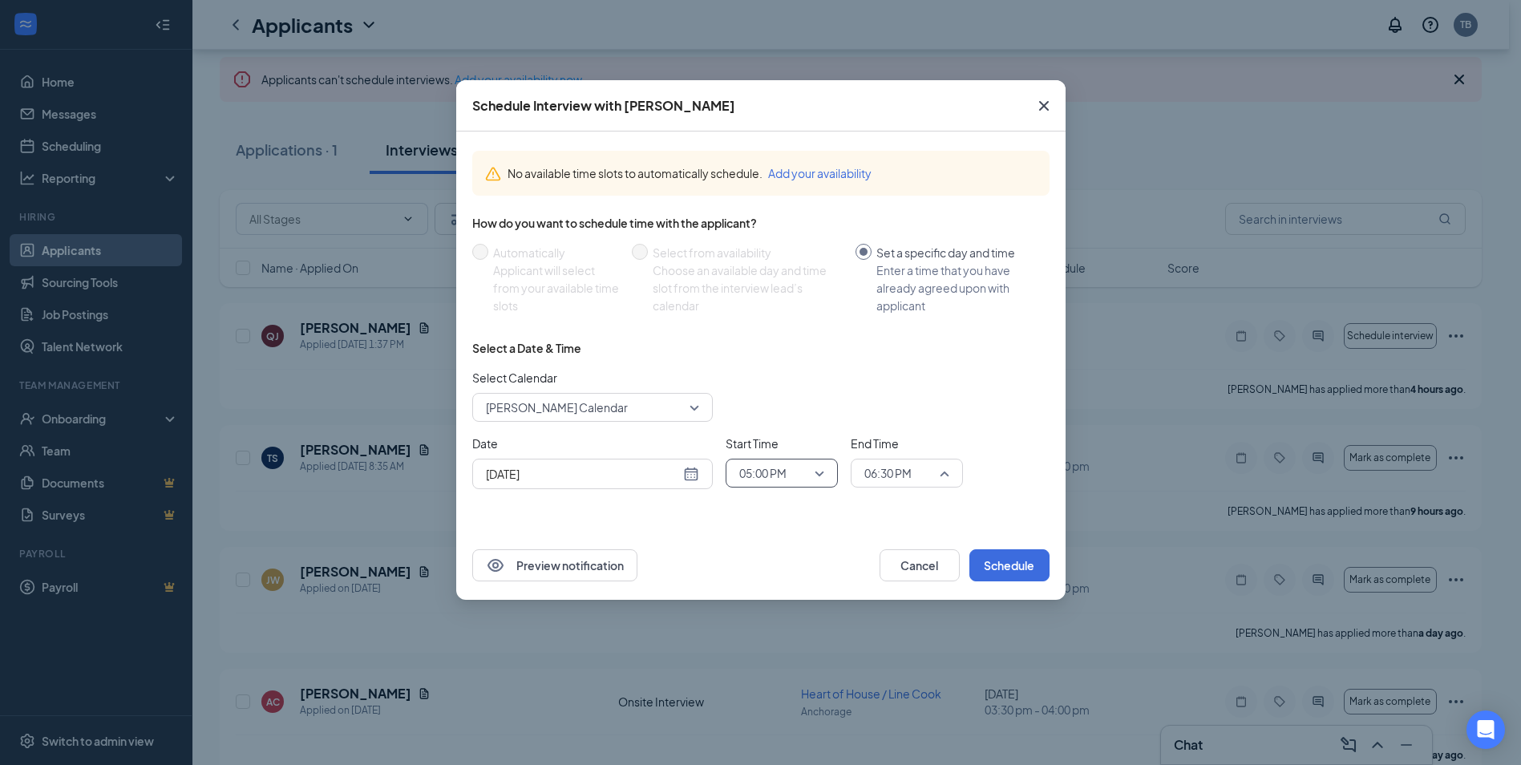
click at [951, 475] on div "06:30 PM" at bounding box center [907, 473] width 112 height 29
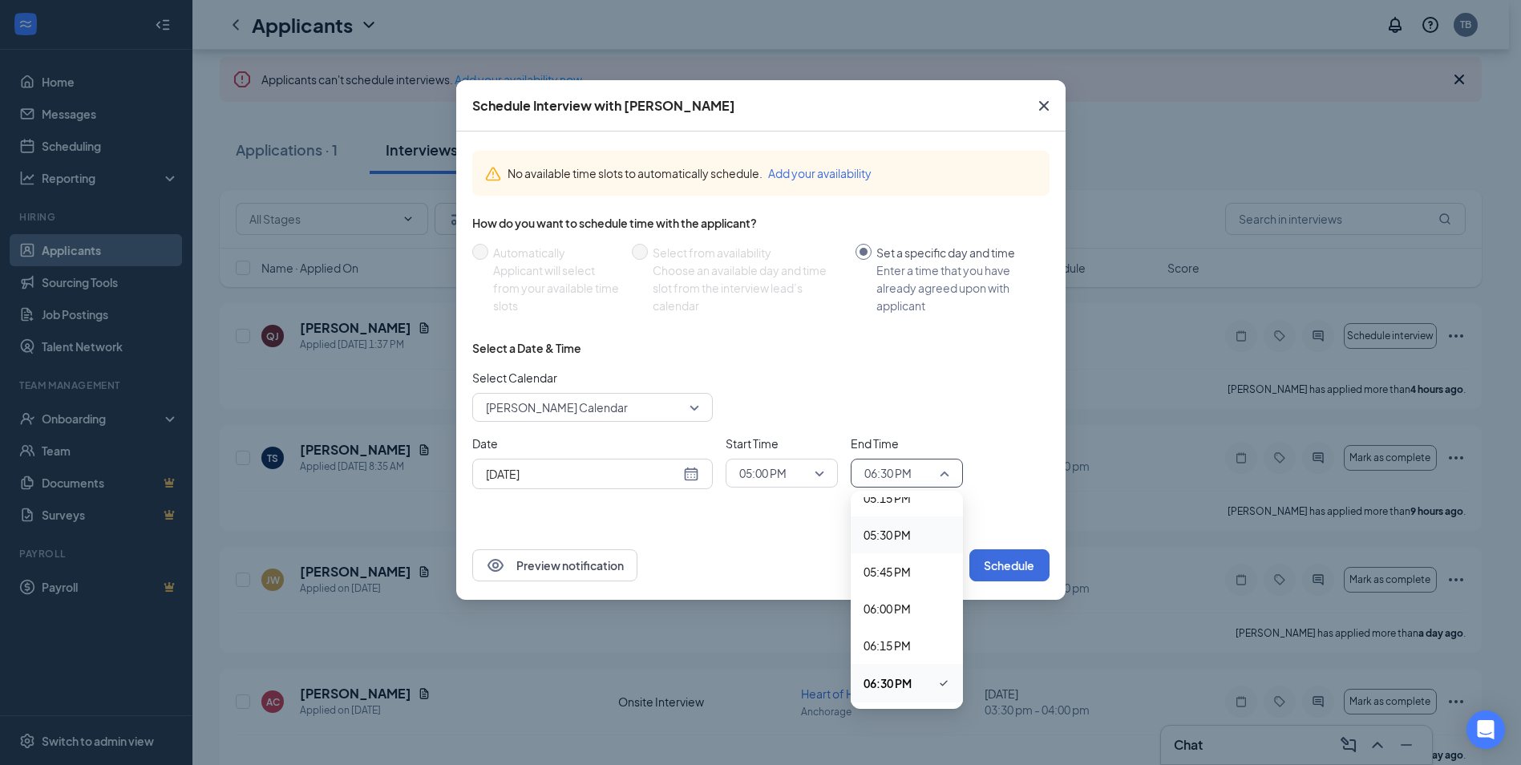
click at [894, 535] on span "05:30 PM" at bounding box center [886, 535] width 47 height 18
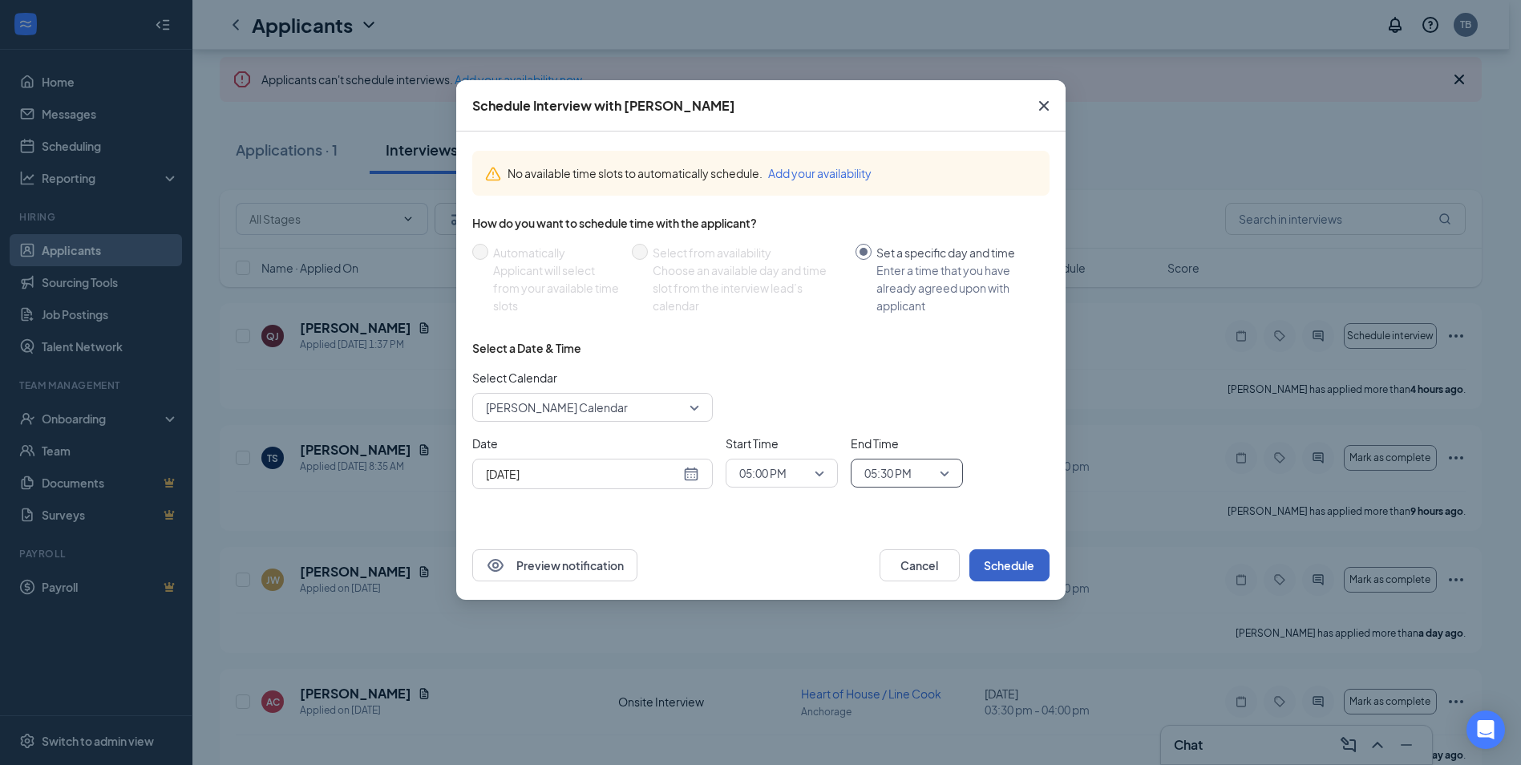
click at [997, 566] on button "Schedule" at bounding box center [1009, 565] width 80 height 32
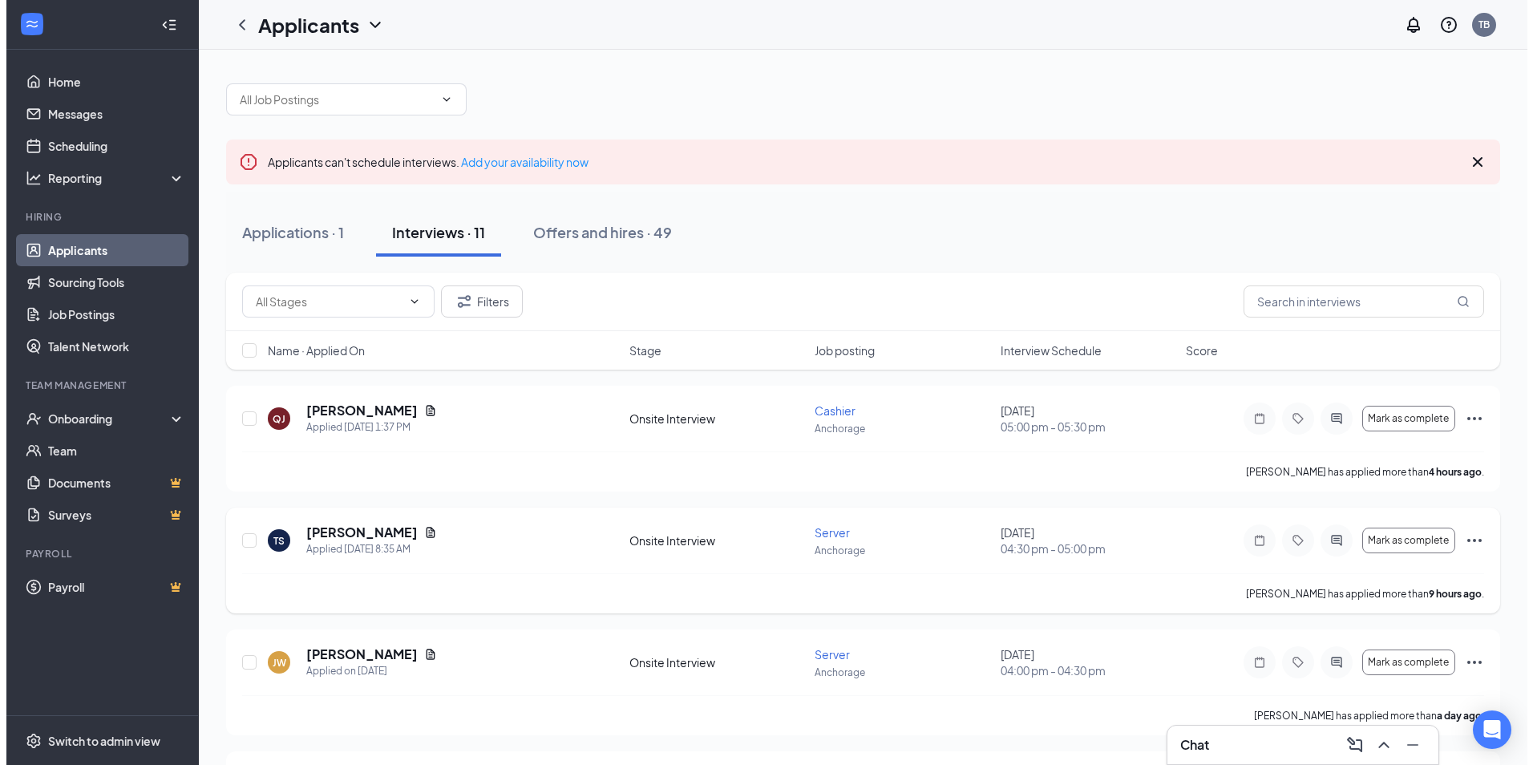
scroll to position [0, 0]
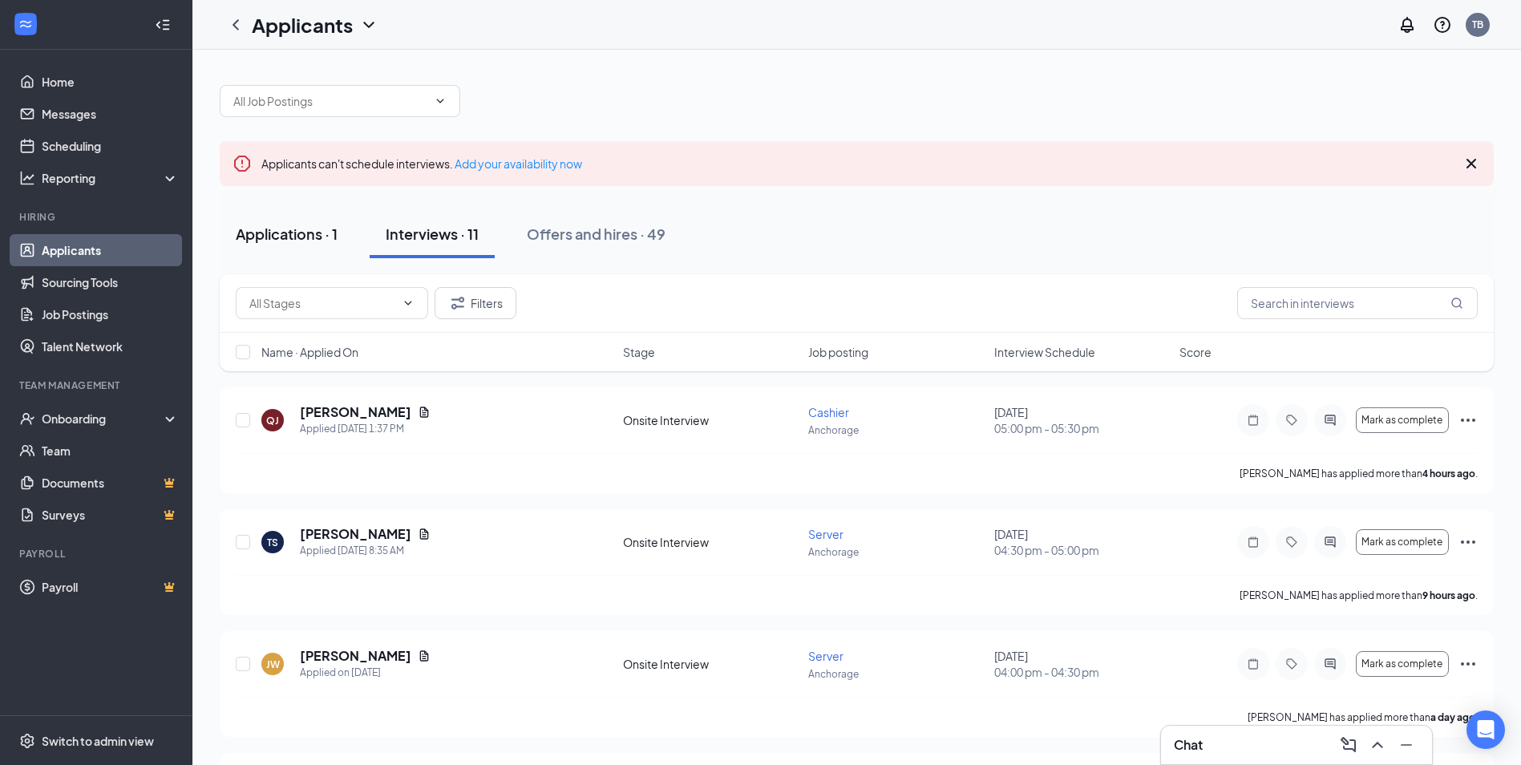
click at [297, 235] on div "Applications · 1" at bounding box center [287, 234] width 102 height 20
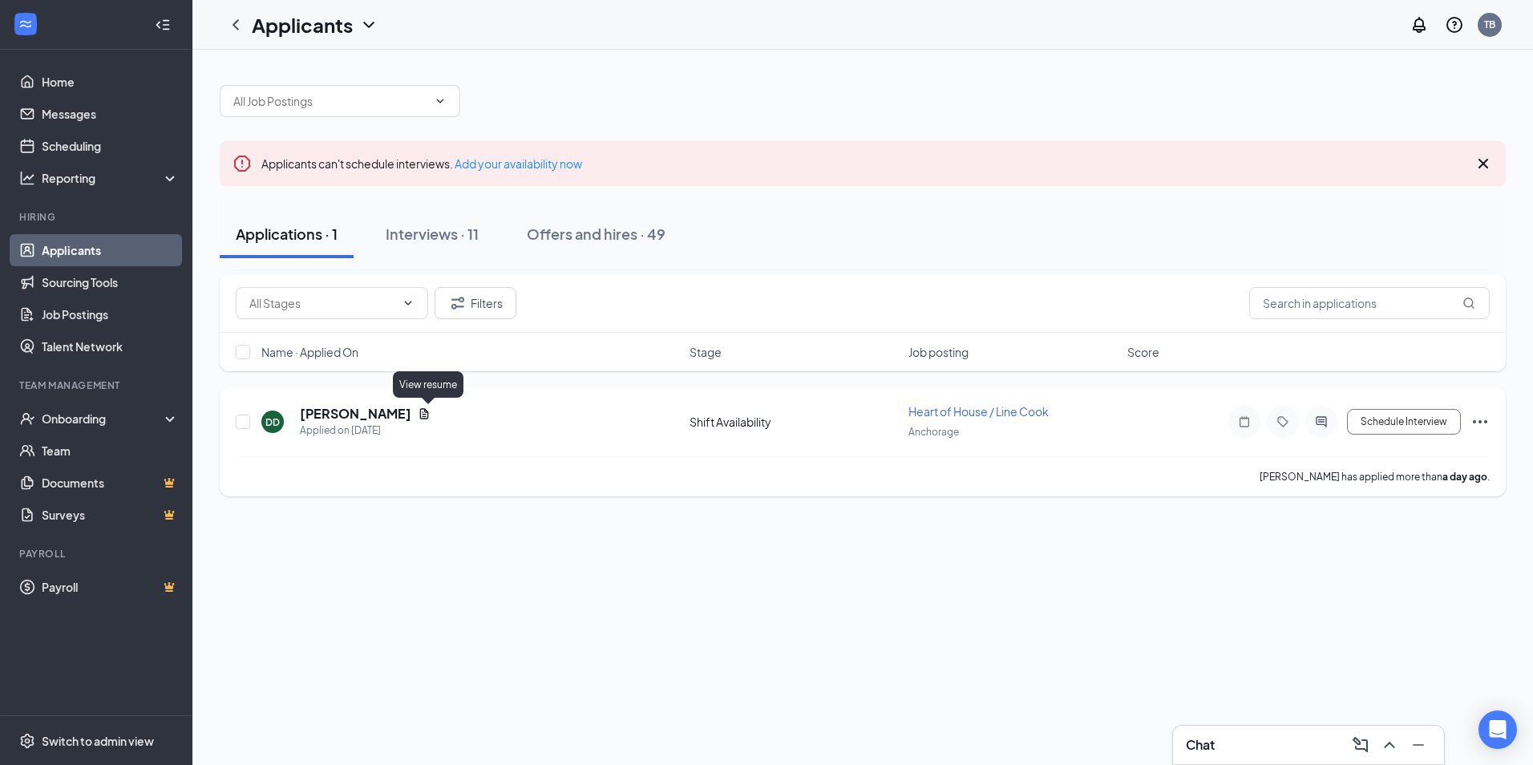
click at [424, 415] on icon "Document" at bounding box center [424, 413] width 13 height 13
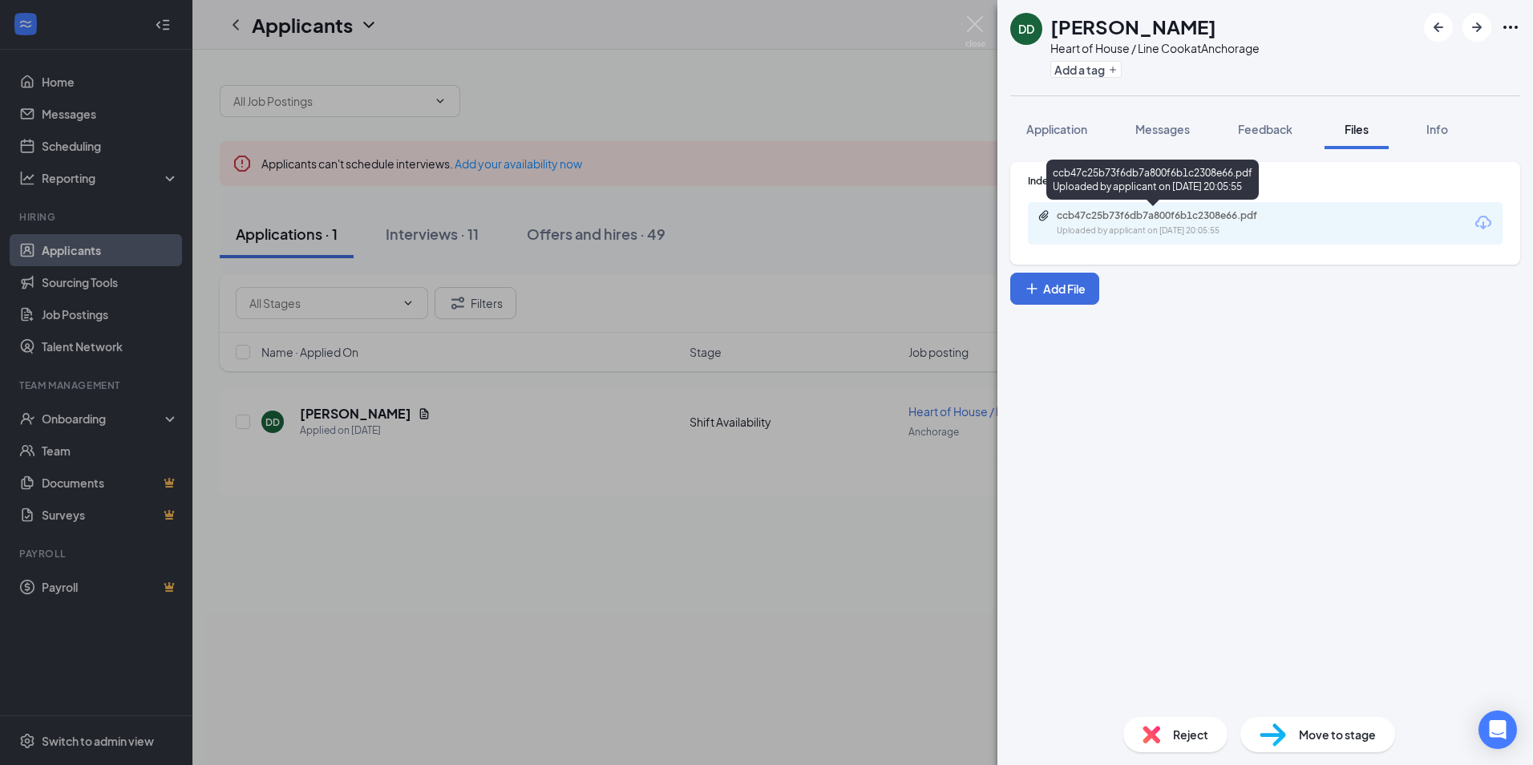
click at [1145, 216] on div "ccb47c25b73f6db7a800f6b1c2308e66.pdf" at bounding box center [1169, 215] width 224 height 13
click at [720, 583] on div "[PERSON_NAME] Doutrive Heart of House / Line Cook at [GEOGRAPHIC_DATA] Add a ta…" at bounding box center [766, 382] width 1533 height 765
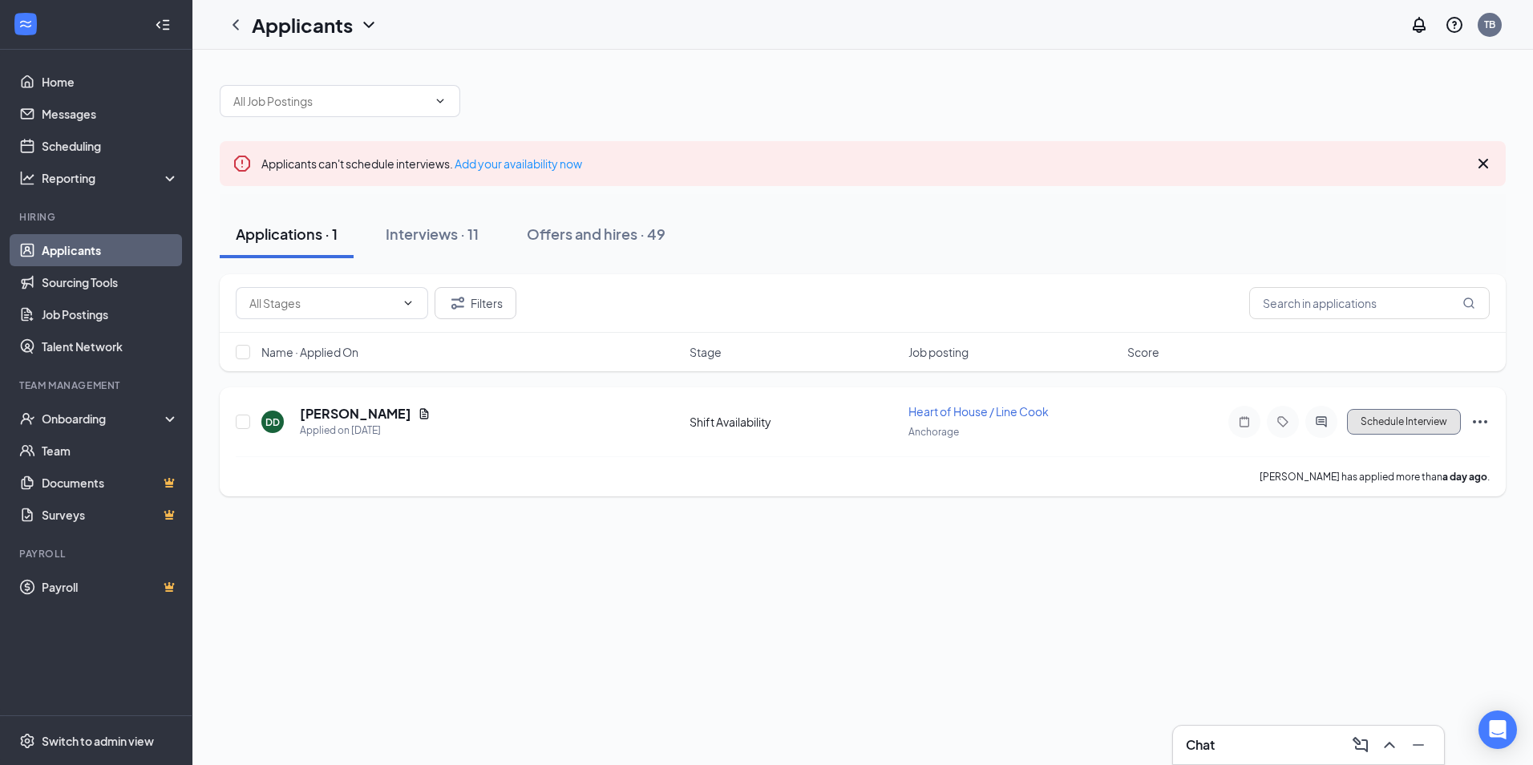
click at [1399, 421] on button "Schedule Interview" at bounding box center [1404, 422] width 114 height 26
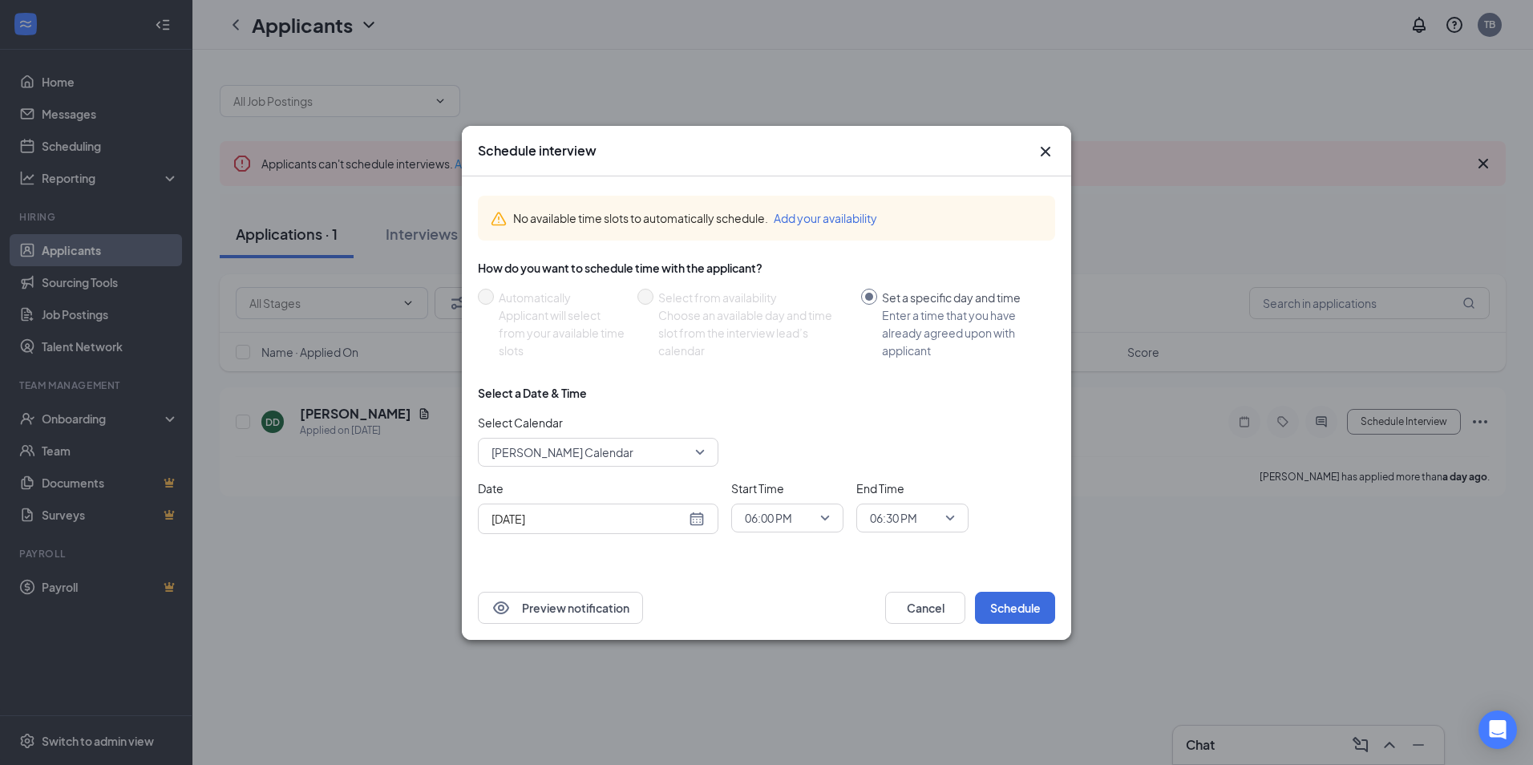
click at [698, 451] on span "[PERSON_NAME] Calendar" at bounding box center [597, 452] width 213 height 24
click at [697, 519] on div "[DATE]" at bounding box center [597, 519] width 213 height 18
type input "[DATE]"
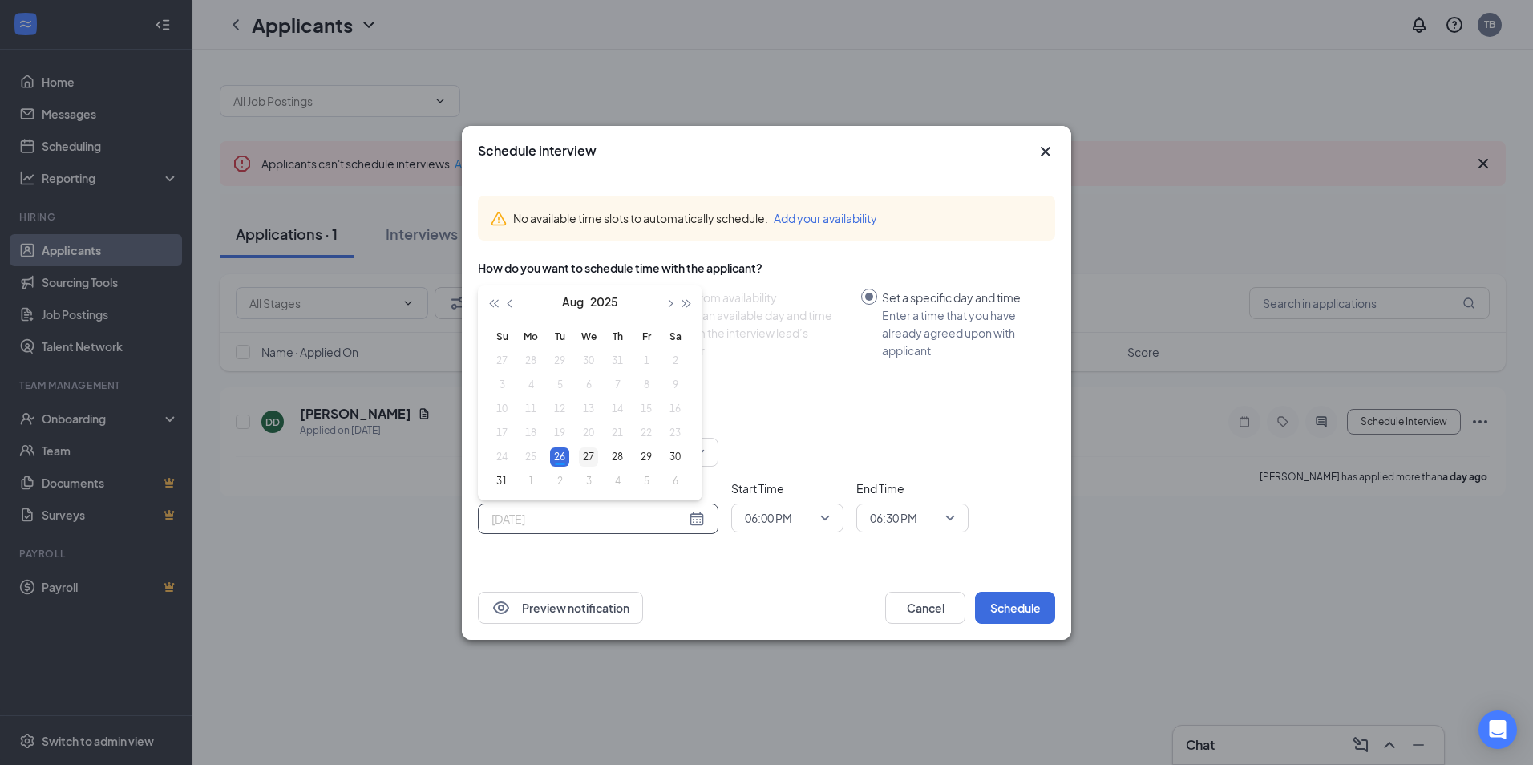
click at [588, 455] on div "27" at bounding box center [588, 456] width 19 height 19
click at [826, 514] on span "06:00 PM" at bounding box center [787, 518] width 85 height 24
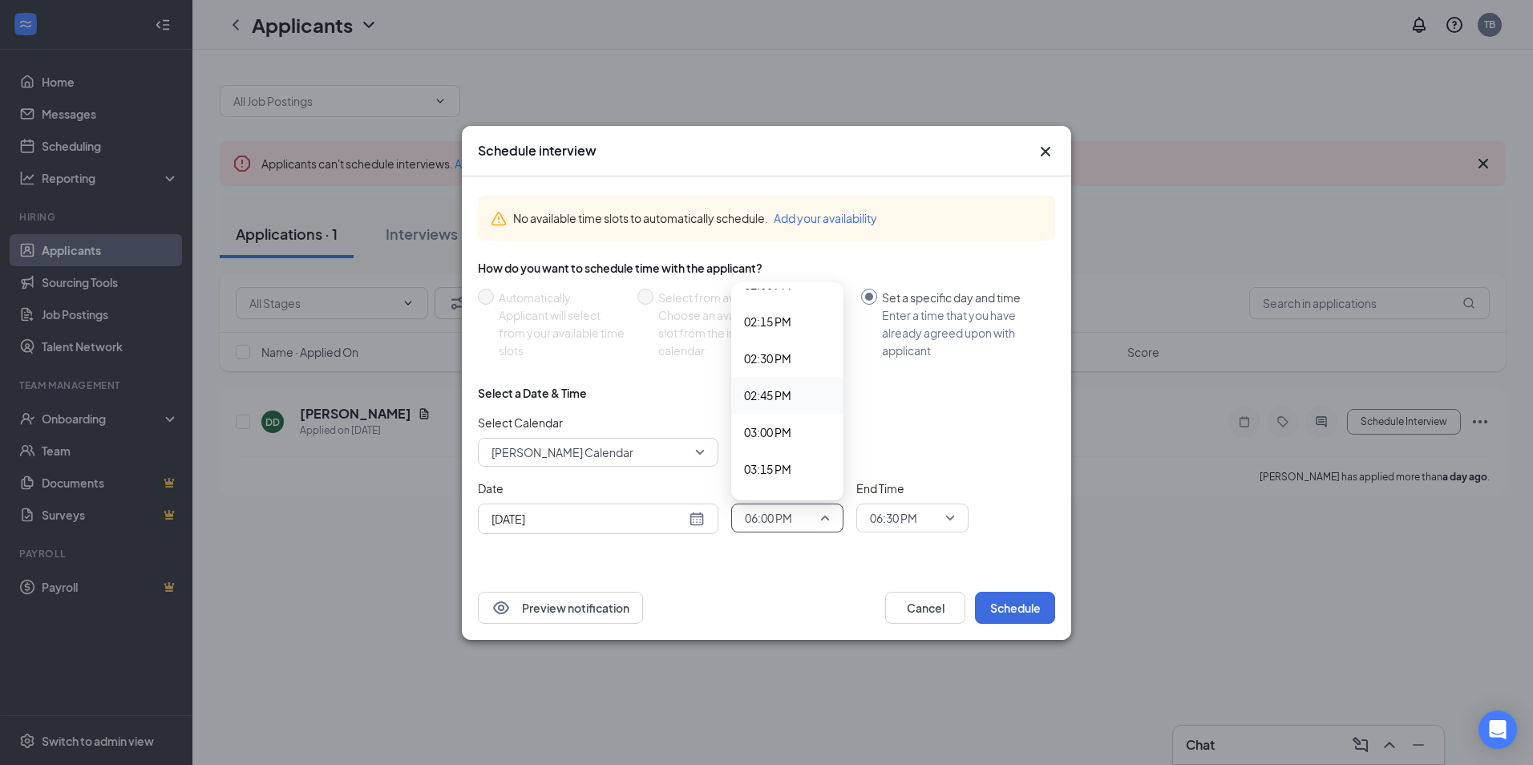
scroll to position [2008, 0]
click at [760, 361] on span "02:00 PM" at bounding box center [767, 365] width 47 height 18
click at [949, 518] on span "06:30 PM" at bounding box center [912, 518] width 85 height 24
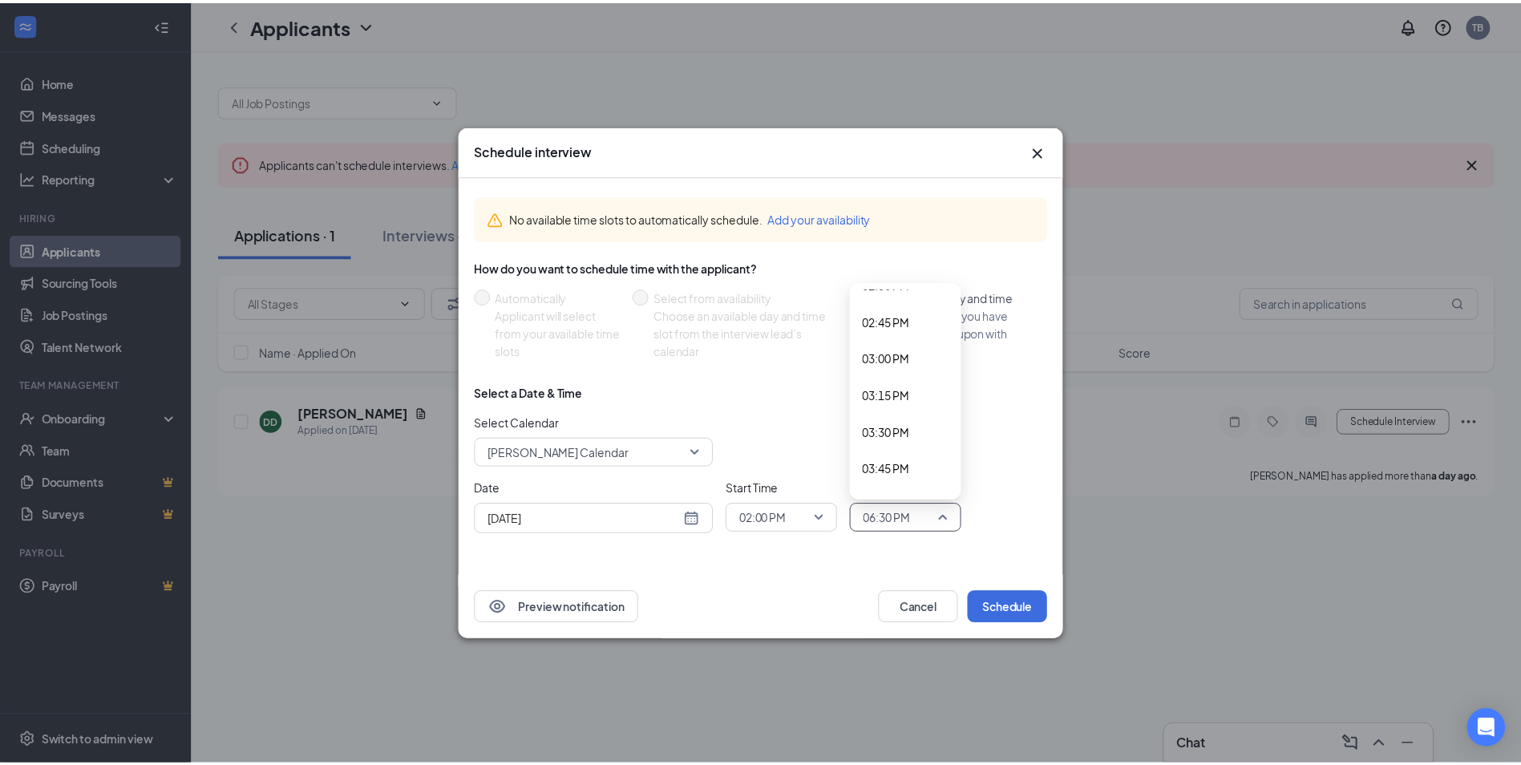
scroll to position [2081, 0]
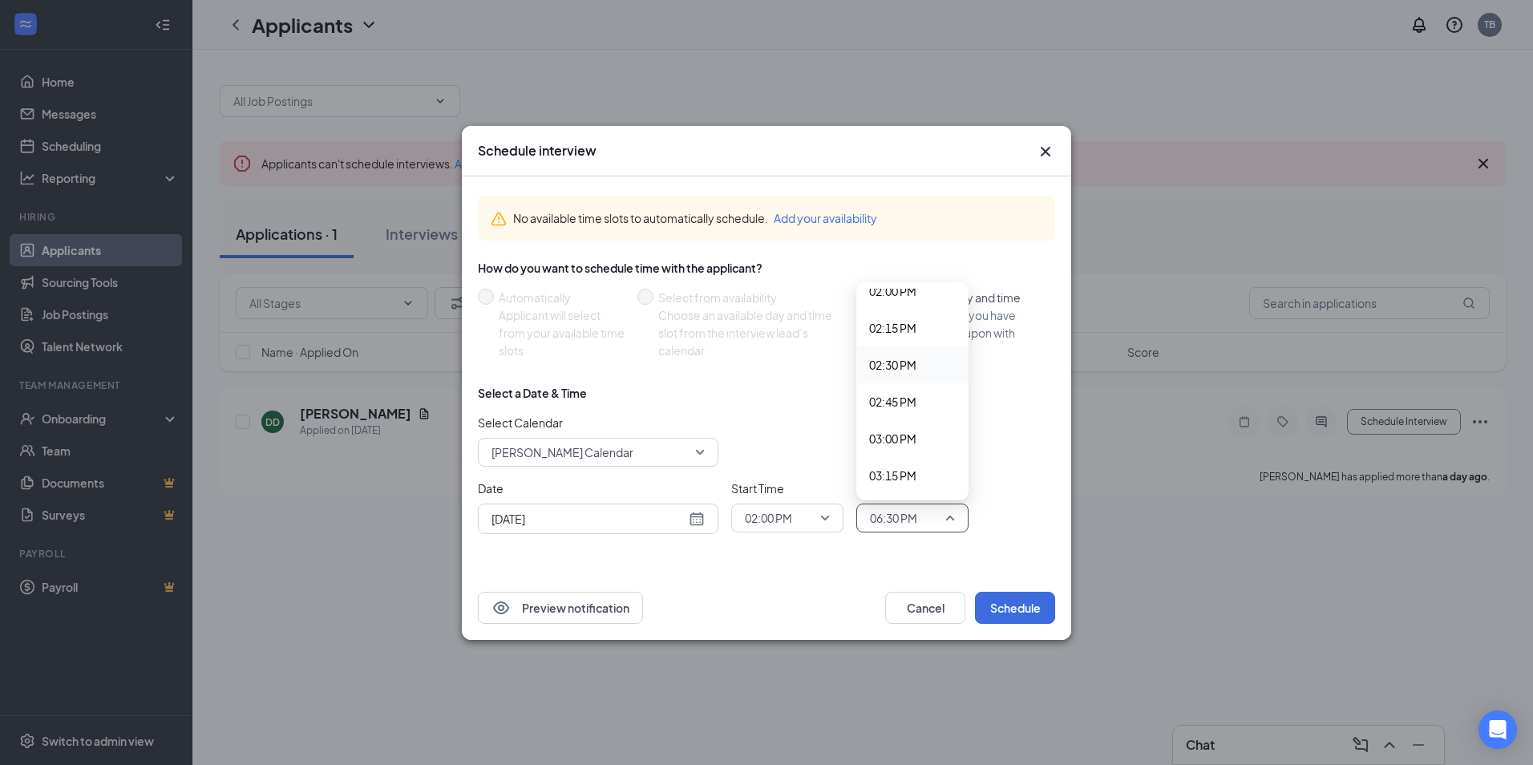
click at [894, 368] on span "02:30 PM" at bounding box center [892, 365] width 47 height 18
click at [1002, 614] on button "Schedule" at bounding box center [1015, 608] width 80 height 32
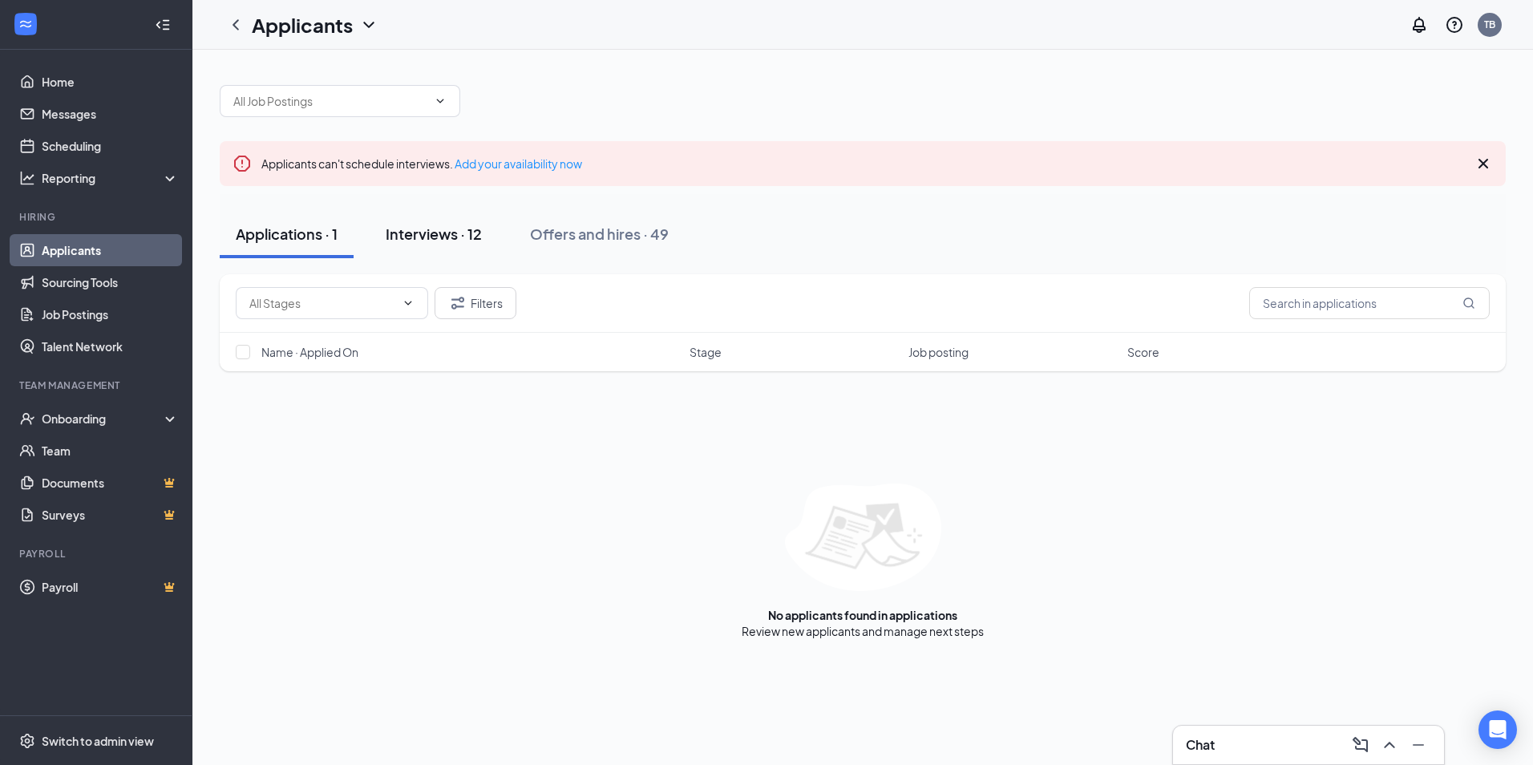
click at [419, 237] on div "Interviews · 12" at bounding box center [434, 234] width 96 height 20
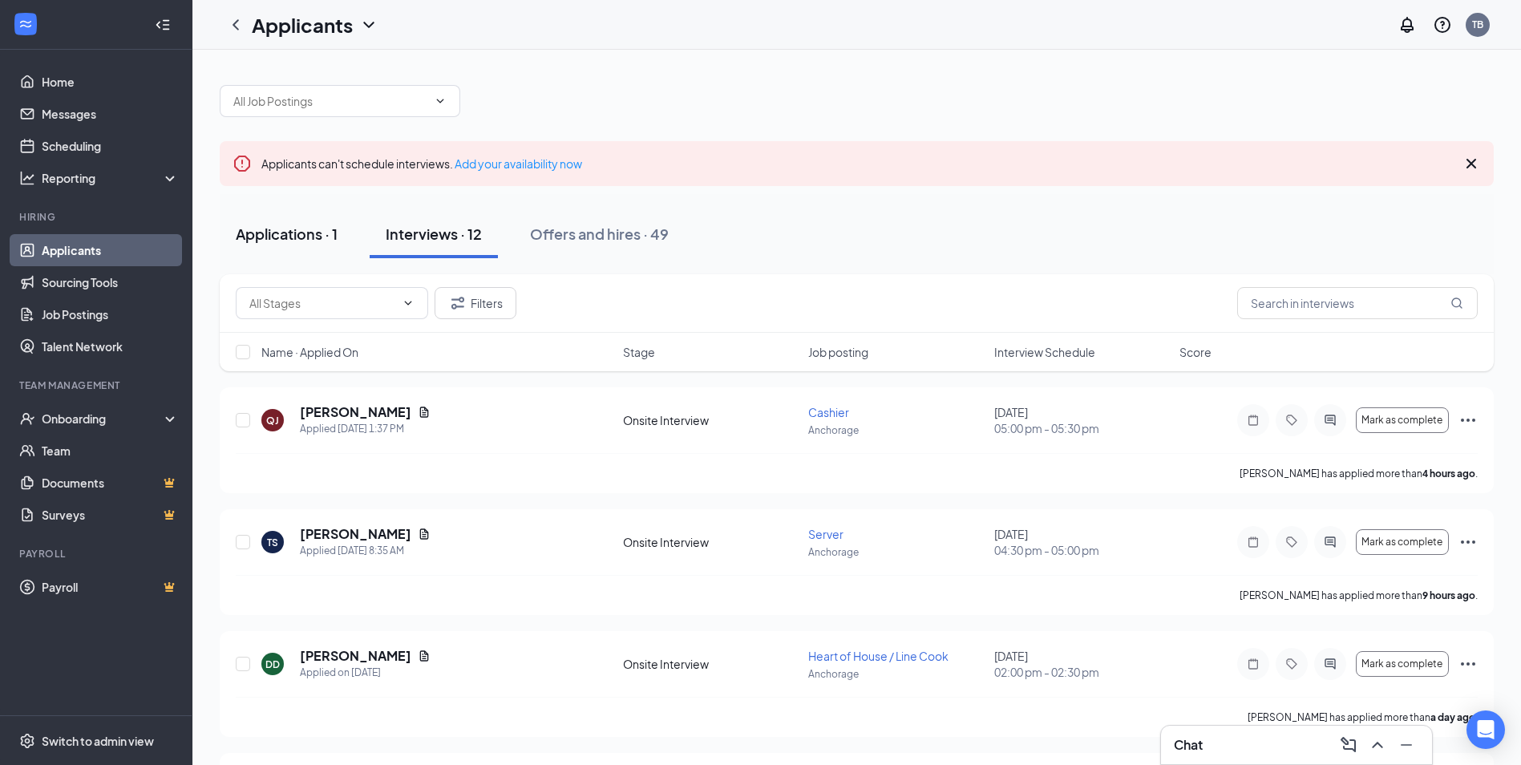
click at [294, 239] on div "Applications · 1" at bounding box center [287, 234] width 102 height 20
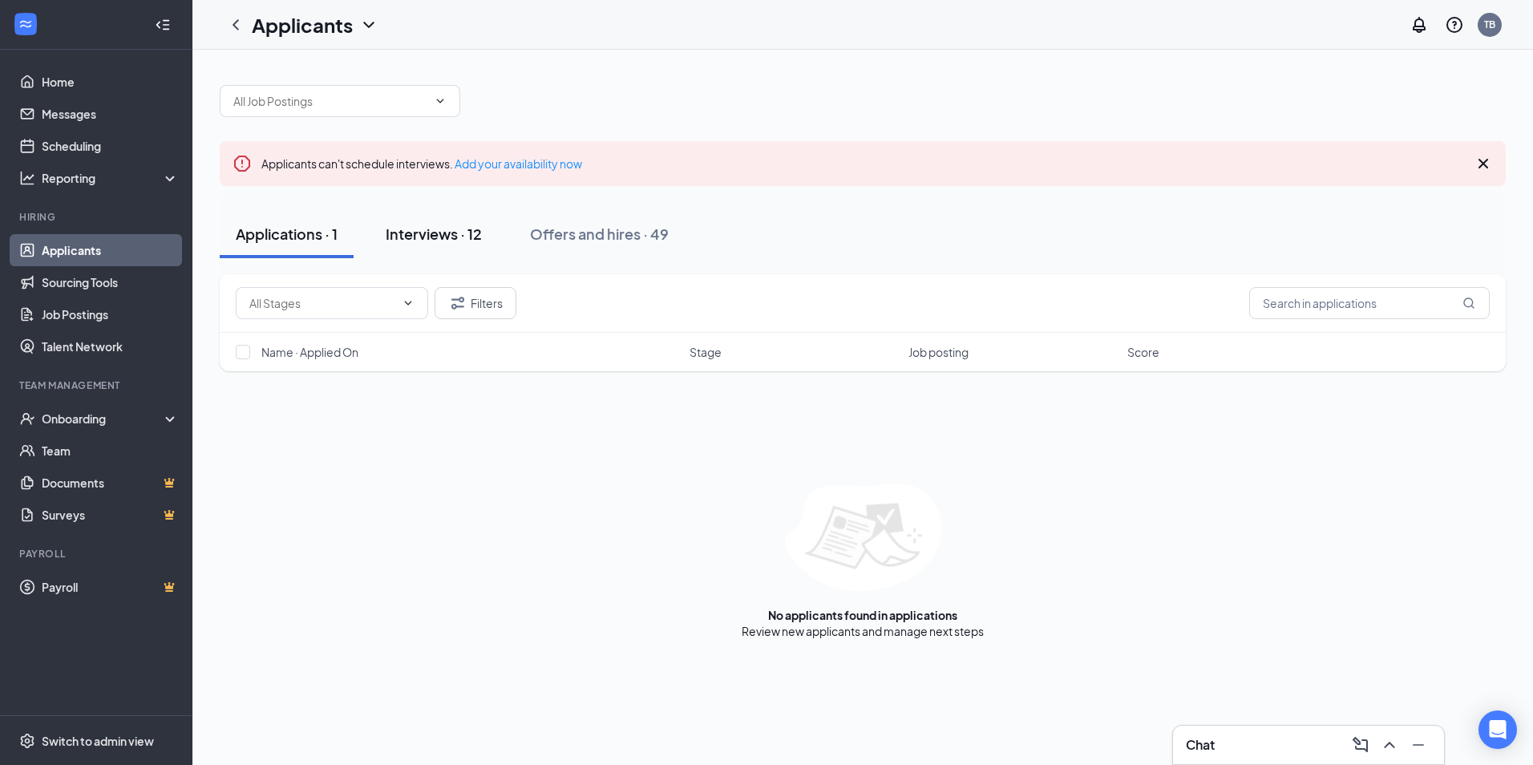
click at [415, 233] on div "Interviews · 12" at bounding box center [434, 234] width 96 height 20
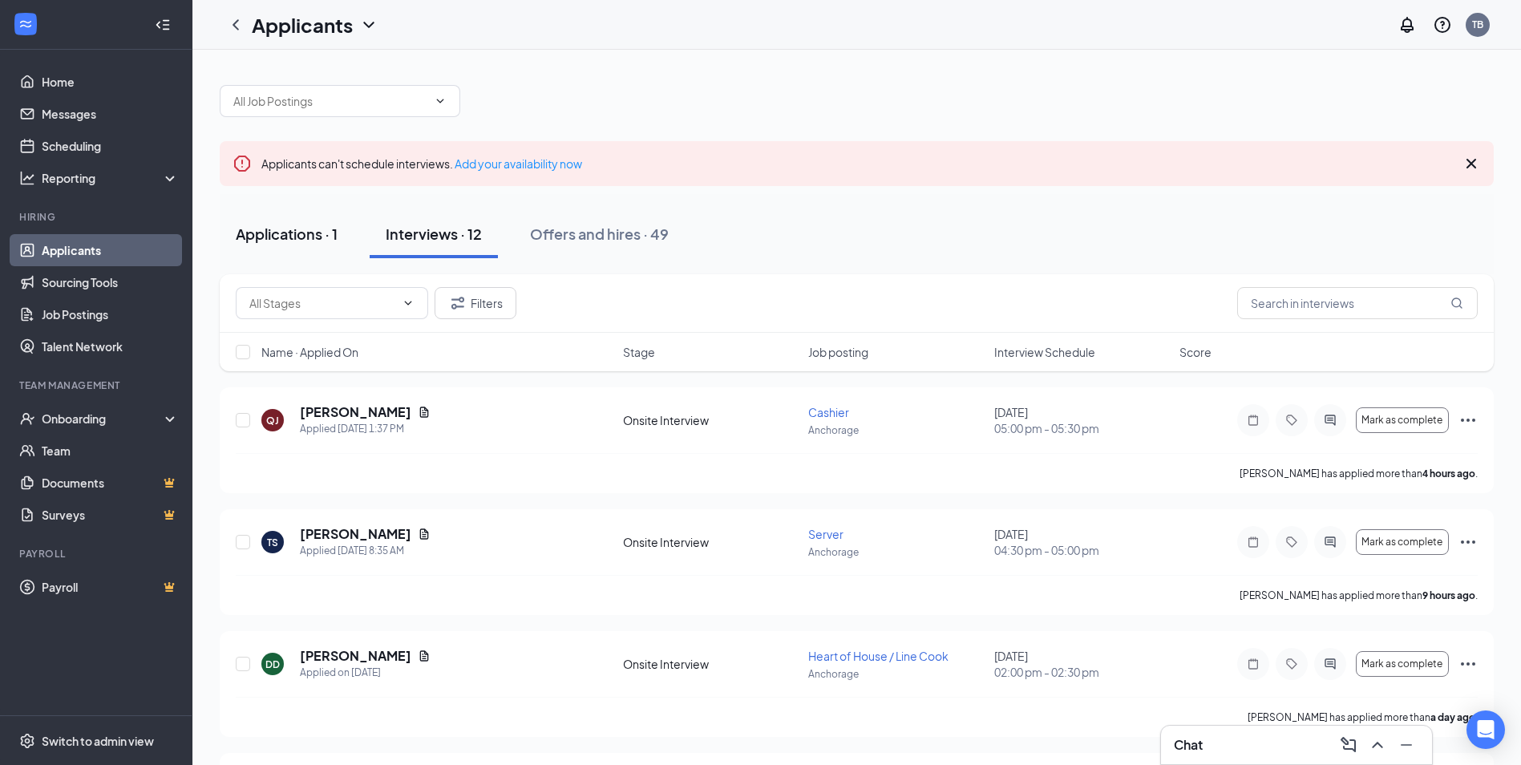
click at [294, 234] on div "Applications · 1" at bounding box center [287, 234] width 102 height 20
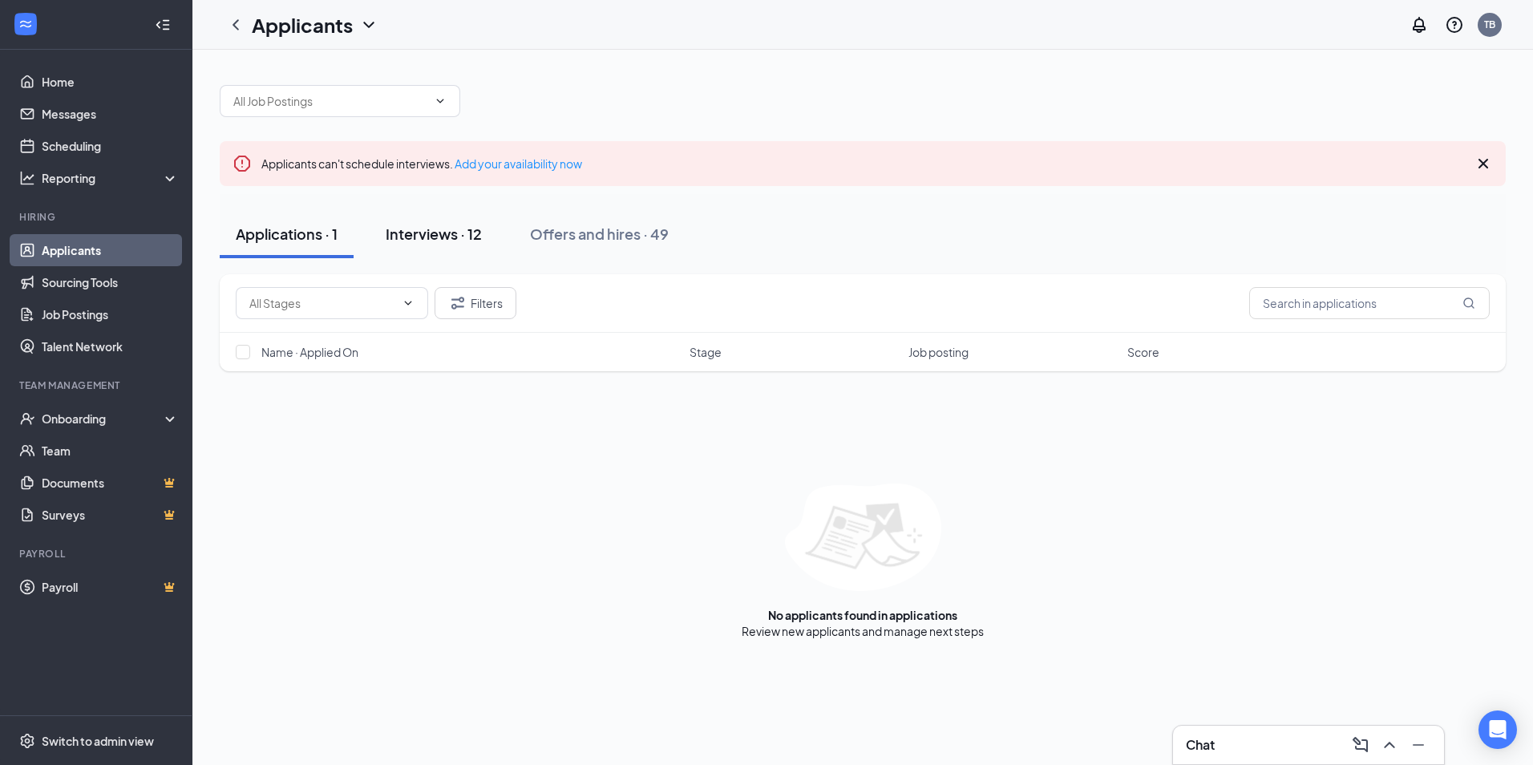
click at [450, 231] on div "Interviews · 12" at bounding box center [434, 234] width 96 height 20
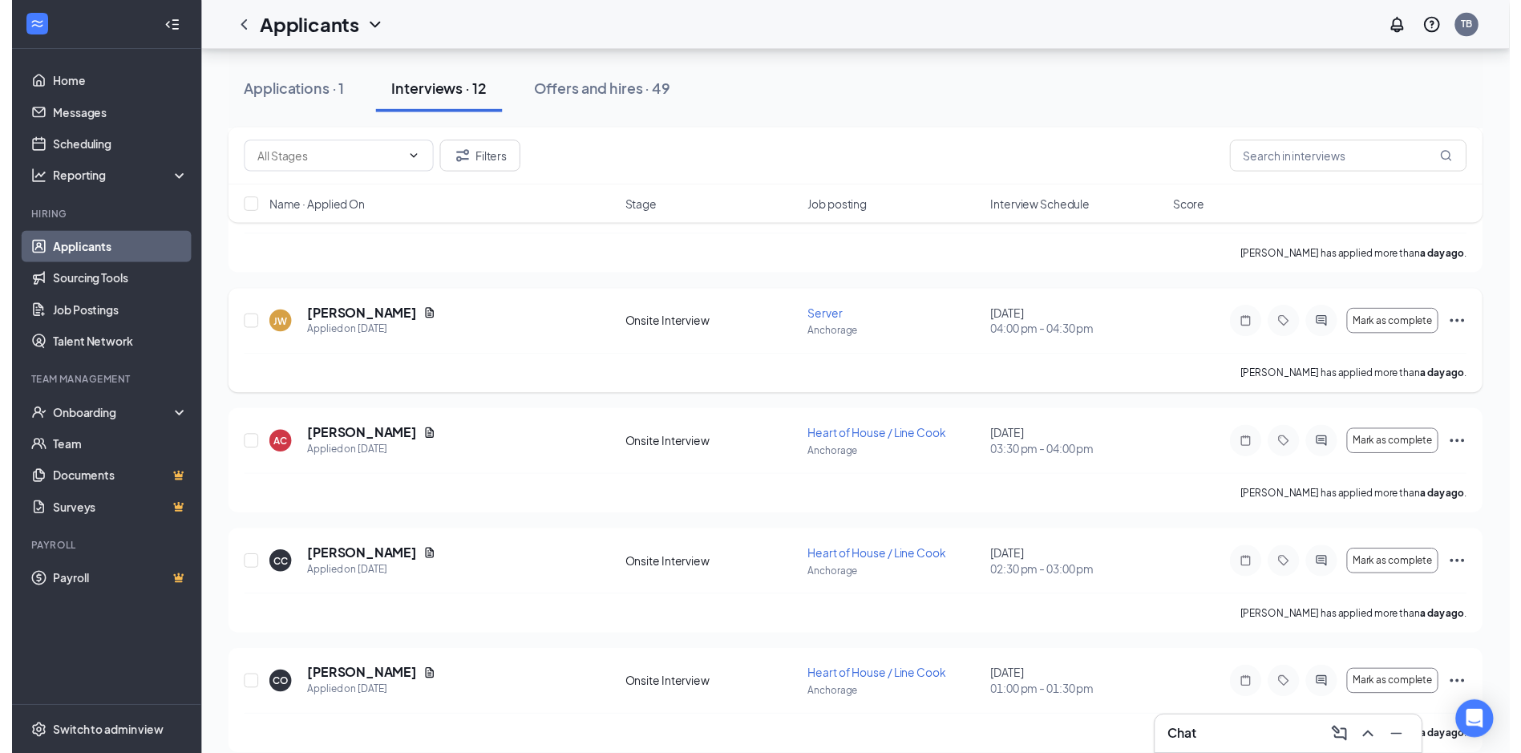
scroll to position [481, 0]
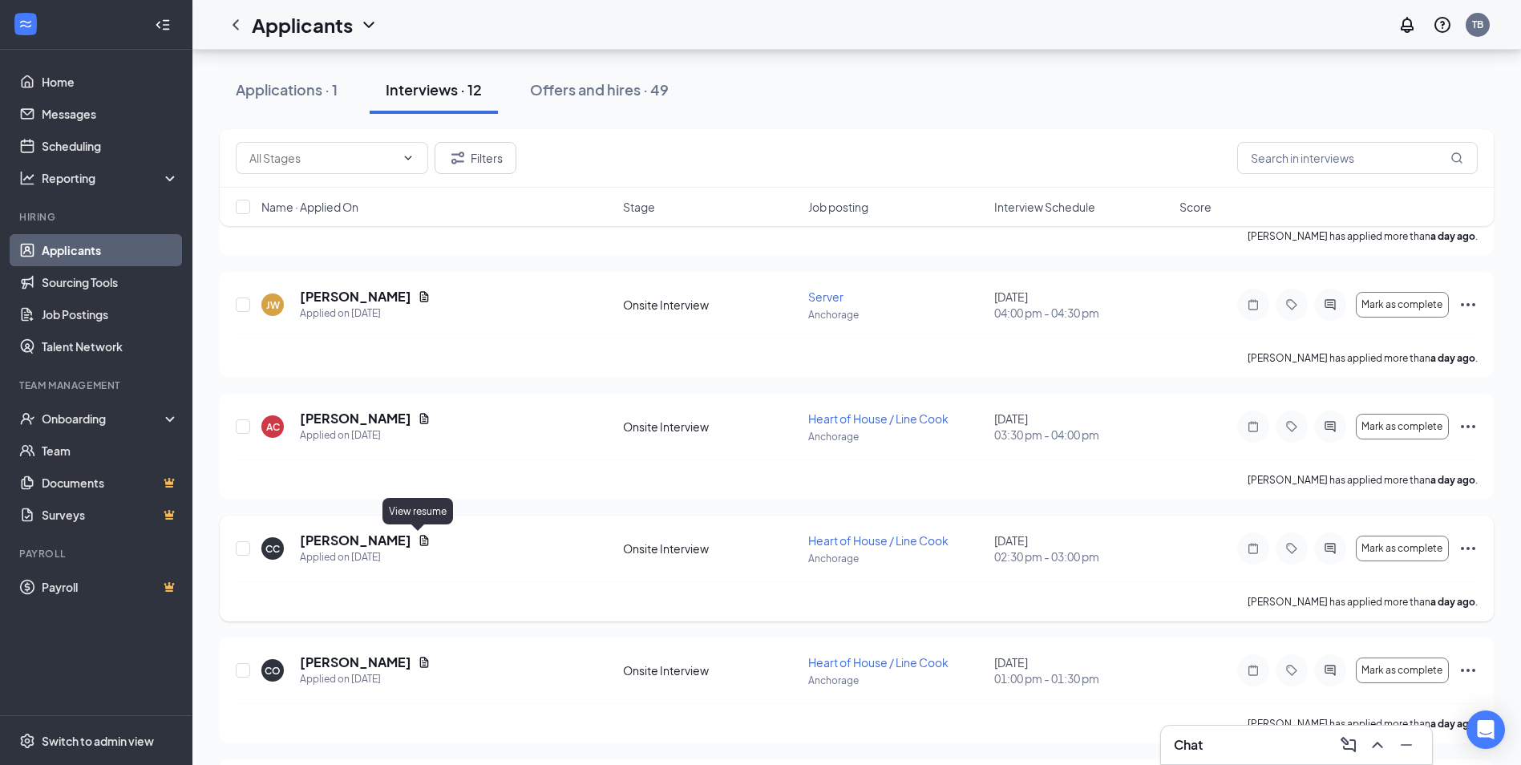
click at [418, 537] on icon "Document" at bounding box center [424, 540] width 13 height 13
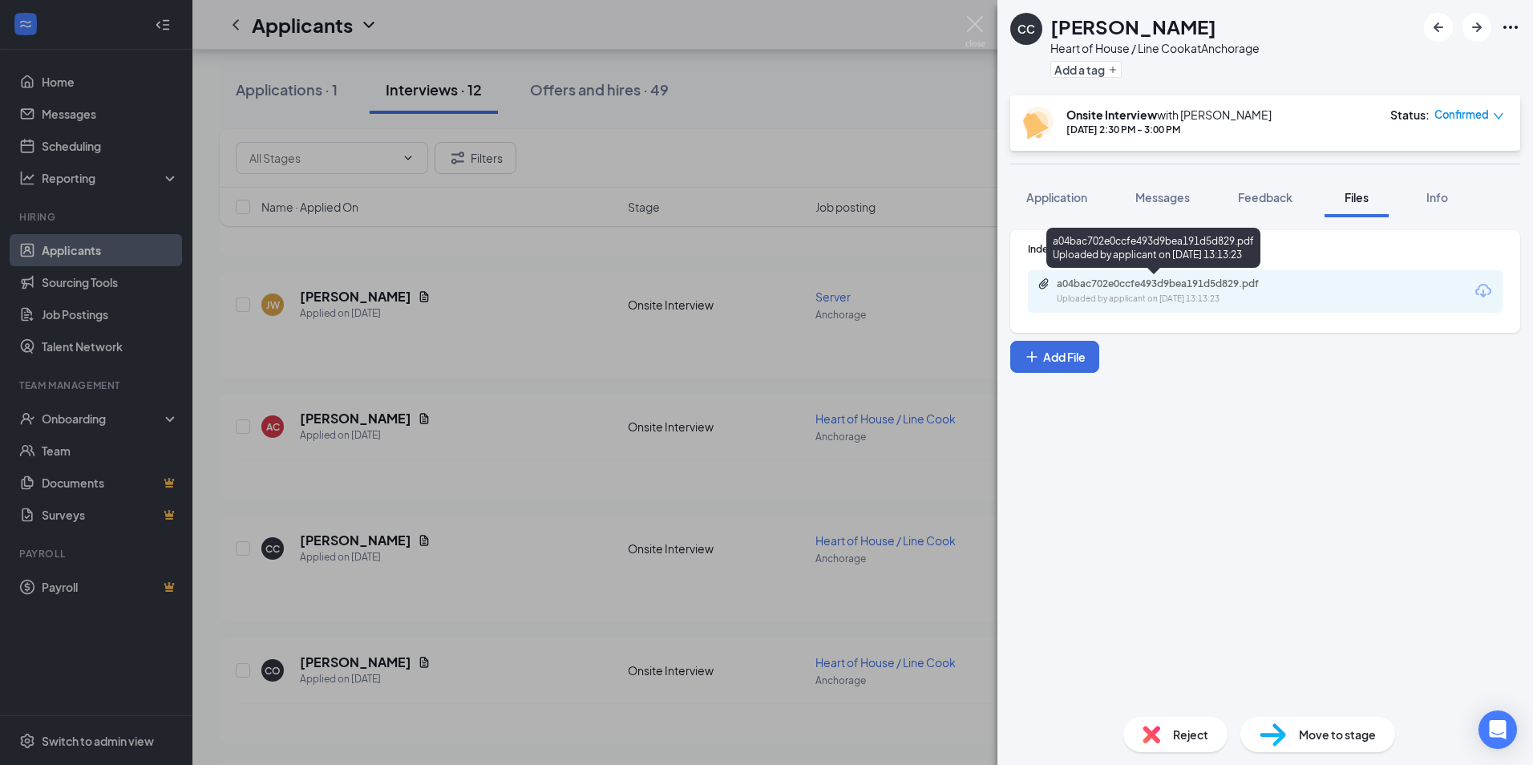
click at [1182, 289] on div "a04bac702e0ccfe493d9bea191d5d829.pdf" at bounding box center [1169, 283] width 224 height 13
click at [970, 23] on img at bounding box center [975, 31] width 20 height 31
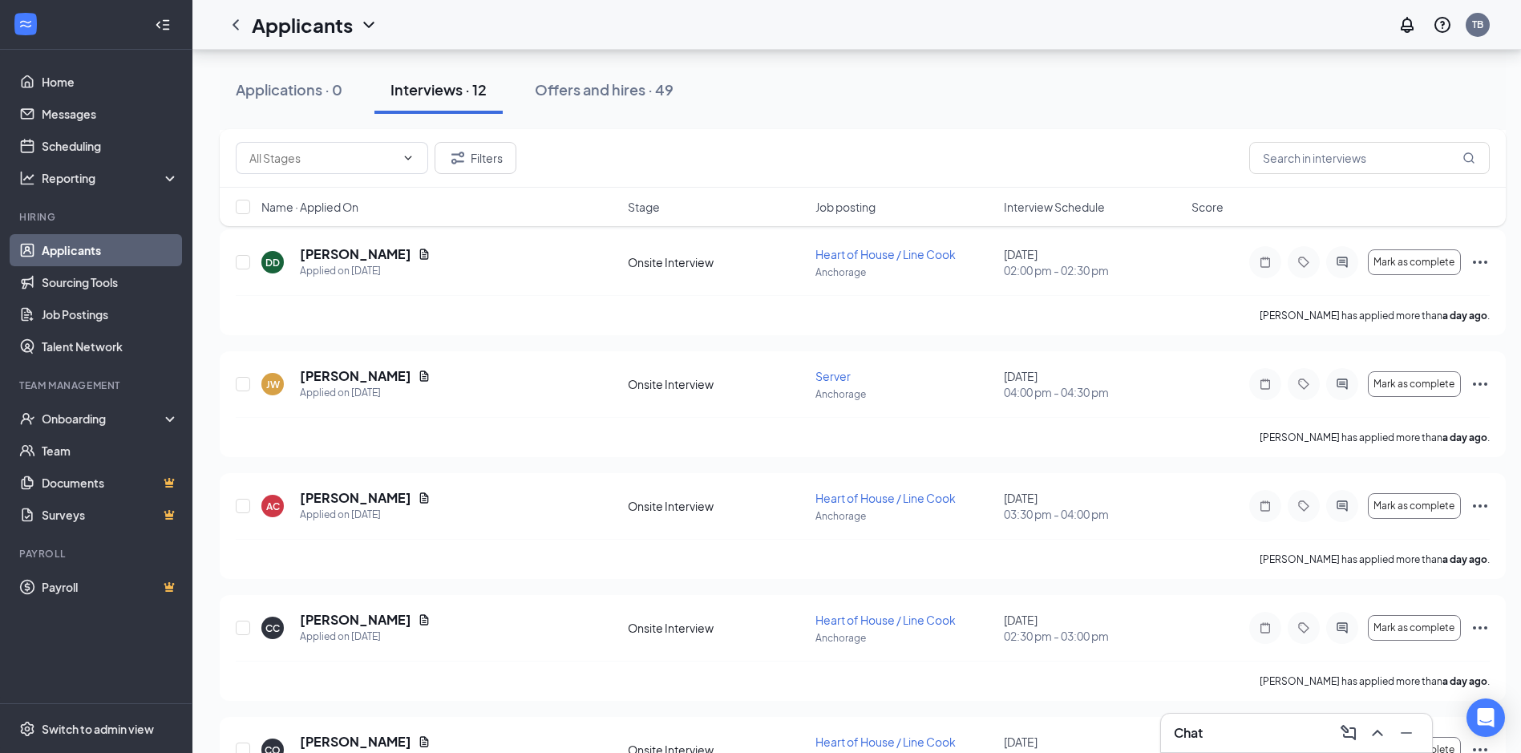
scroll to position [401, 0]
